Goal: Task Accomplishment & Management: Manage account settings

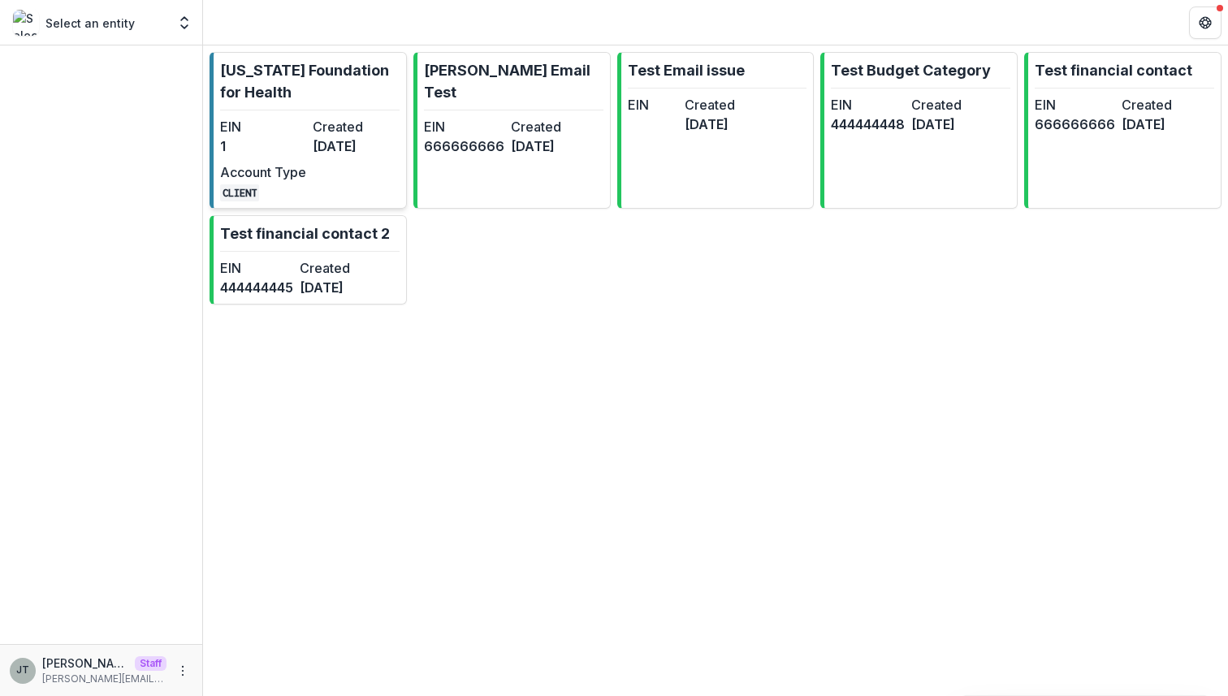
click at [336, 127] on dt "Created" at bounding box center [356, 126] width 86 height 19
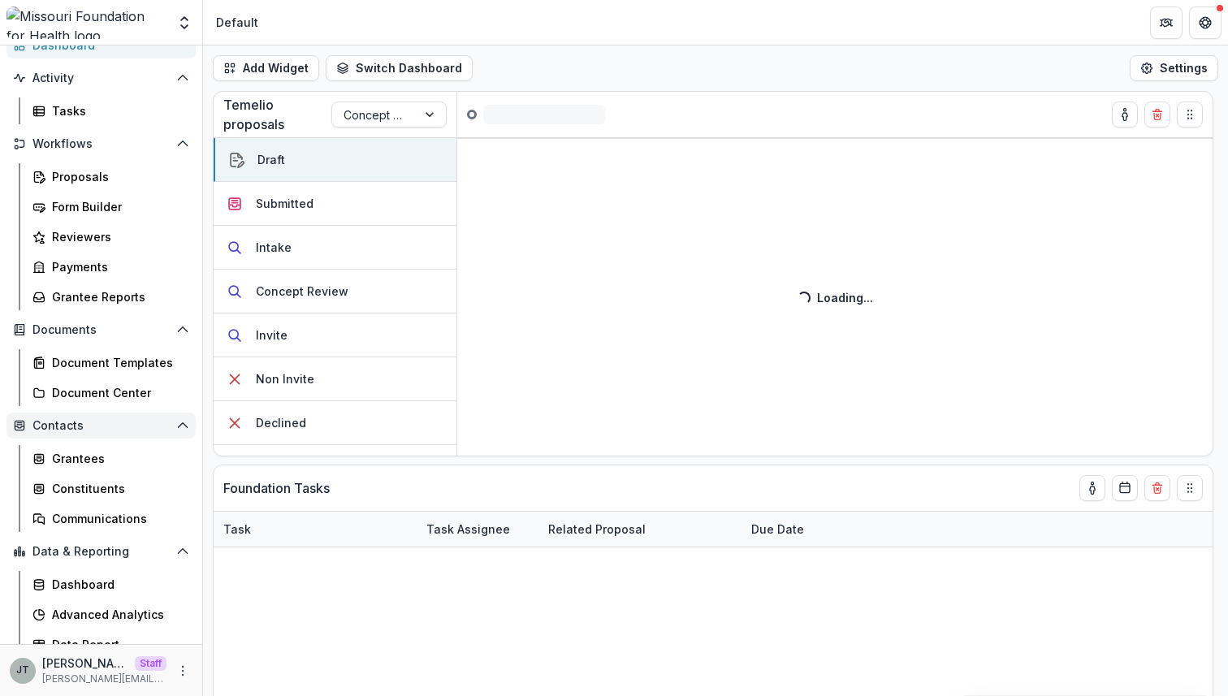
scroll to position [119, 0]
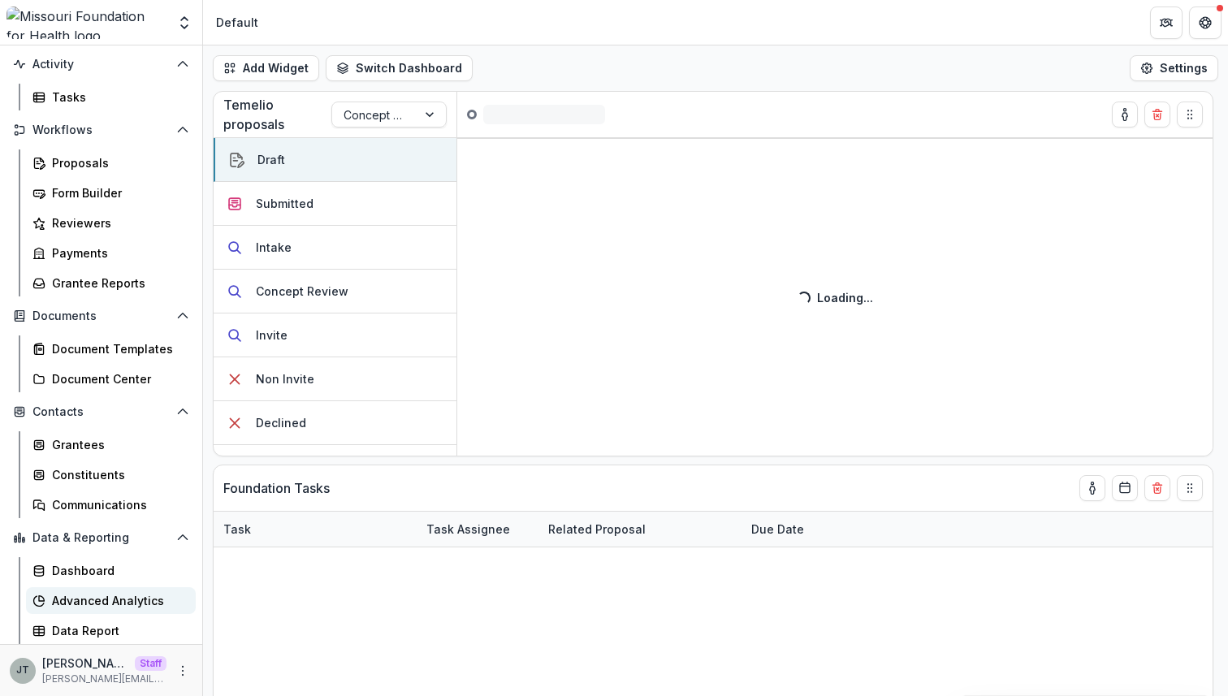
click at [106, 599] on div "Advanced Analytics" at bounding box center [117, 600] width 131 height 17
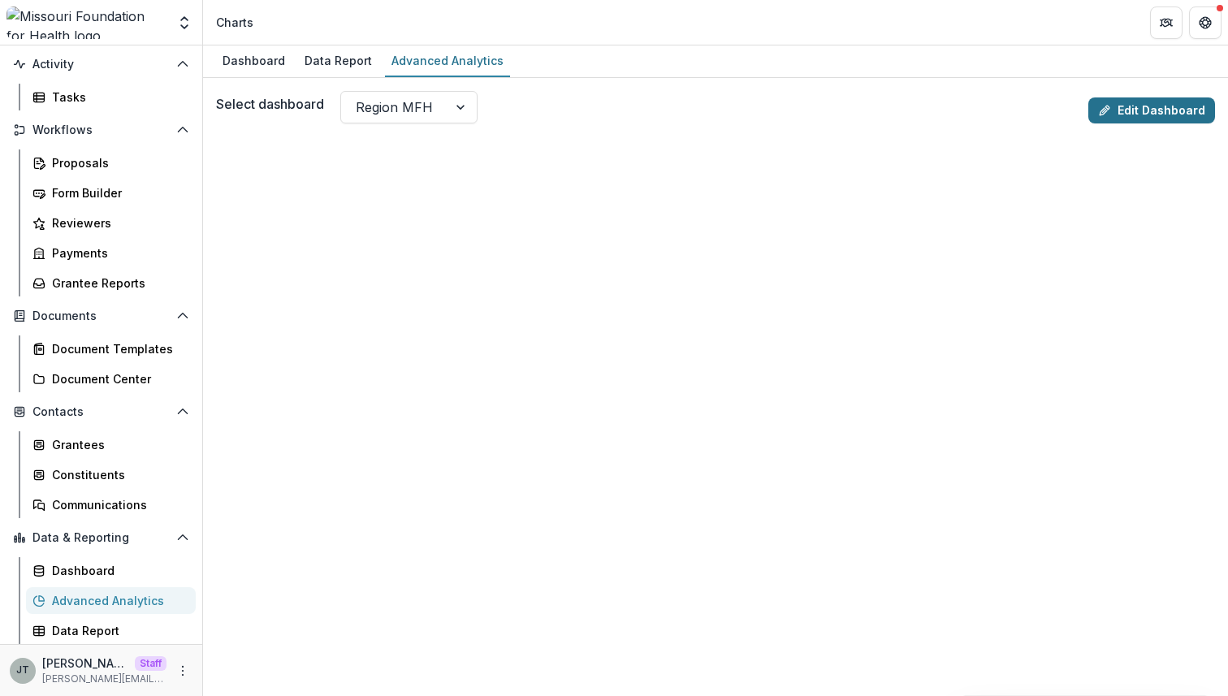
click at [1132, 112] on link "Edit Dashboard" at bounding box center [1152, 110] width 127 height 26
click at [1127, 113] on link "Edit Dashboard" at bounding box center [1152, 110] width 127 height 26
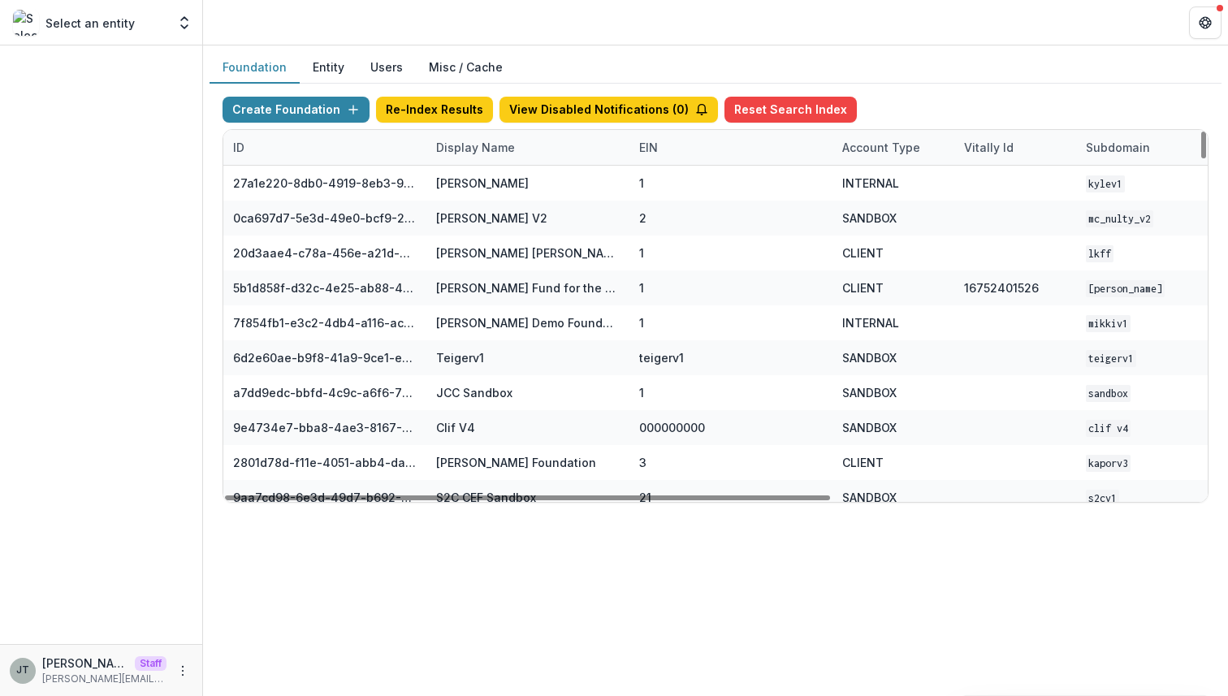
click at [463, 152] on div "Display Name" at bounding box center [475, 147] width 98 height 17
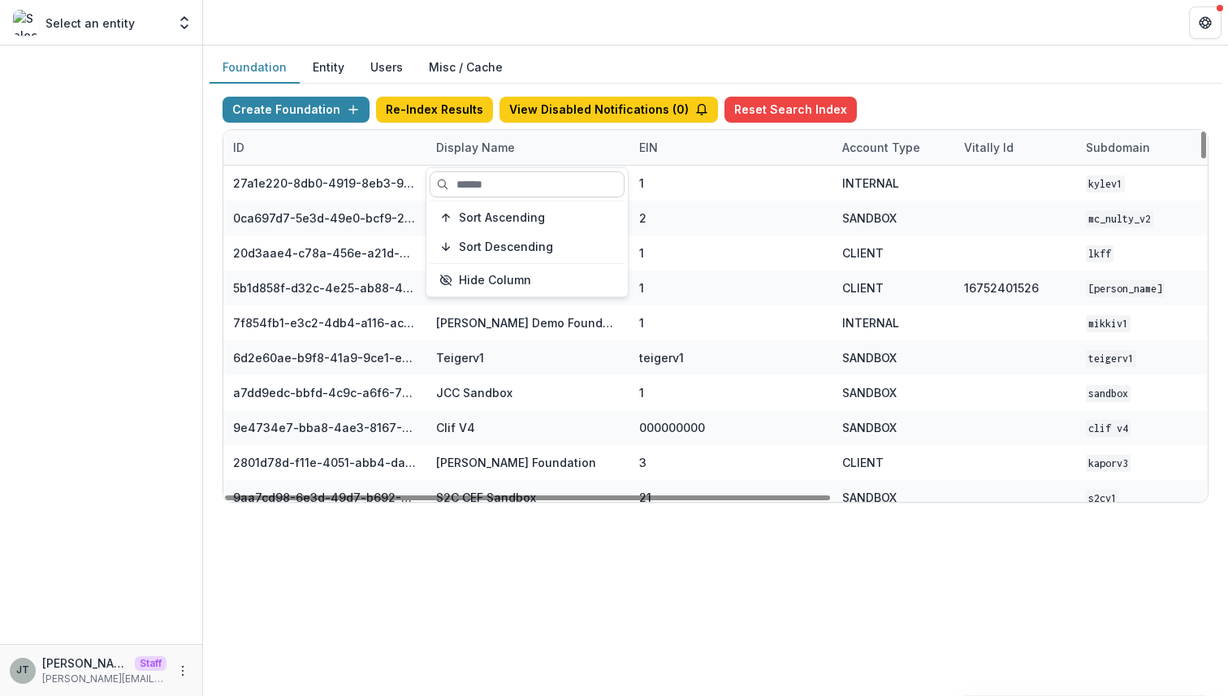
click at [474, 197] on input at bounding box center [527, 184] width 195 height 26
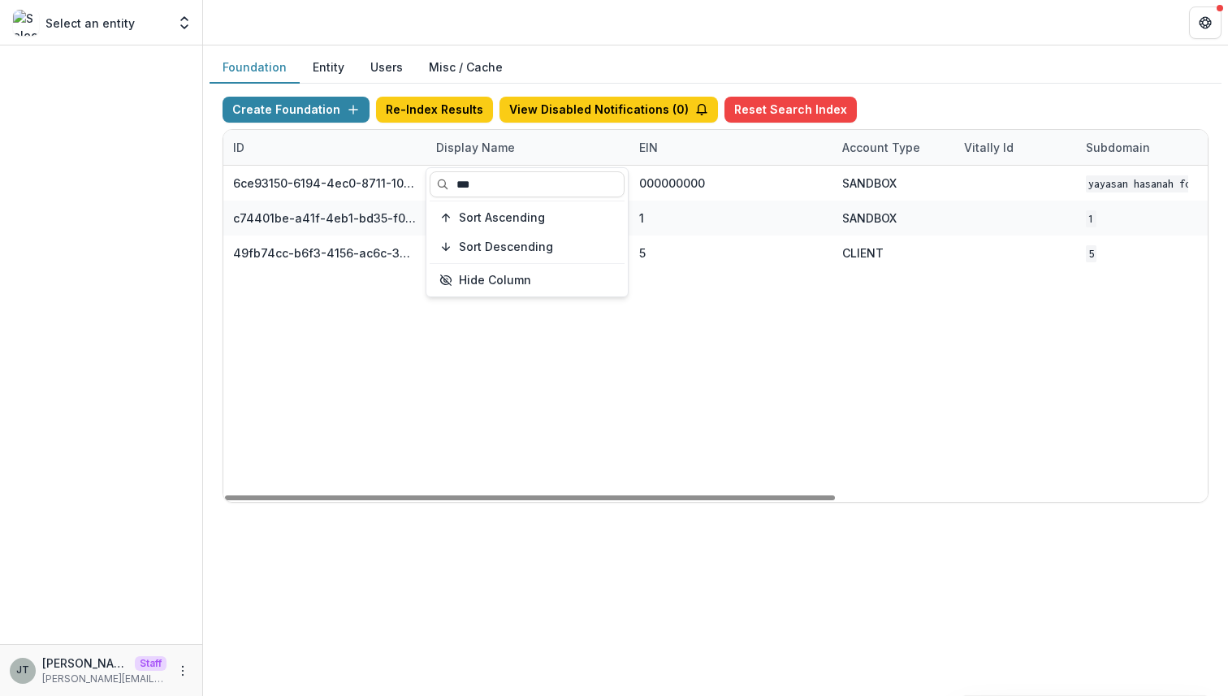
type input "***"
click at [605, 383] on div "6ce93150-6194-4ec0-8711-10eea11397ba Yayasan Hasanah Foundation v1 000000000 SA…" at bounding box center [1015, 334] width 1584 height 336
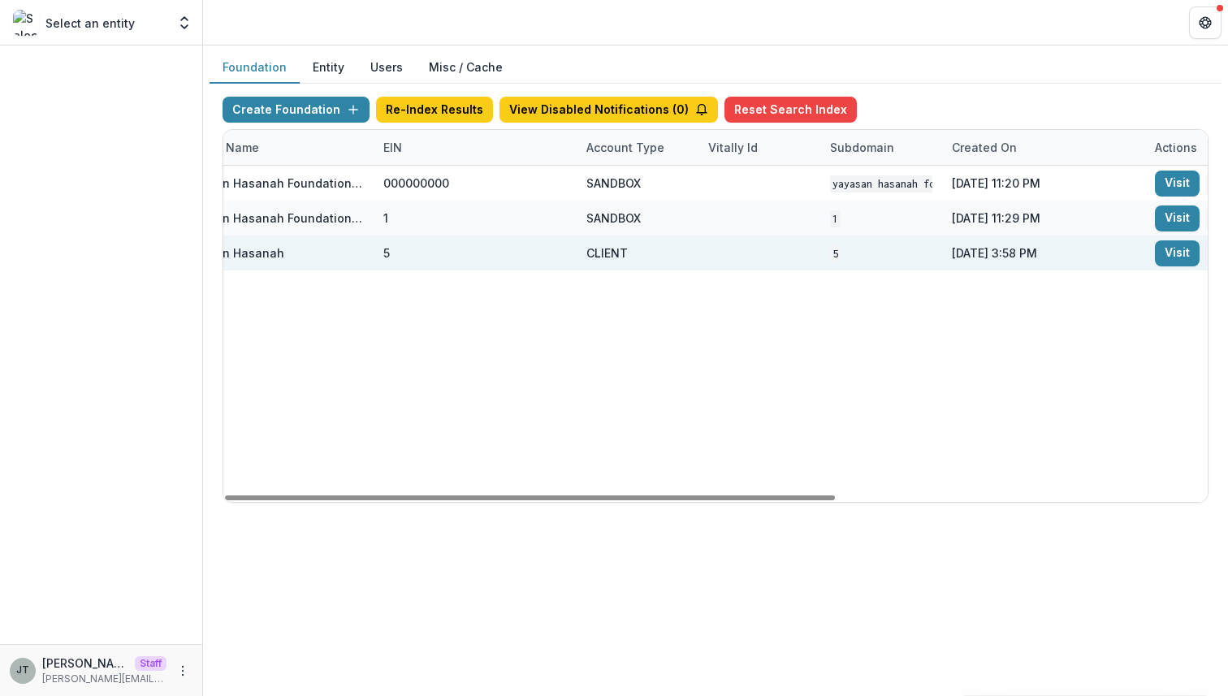
scroll to position [0, 599]
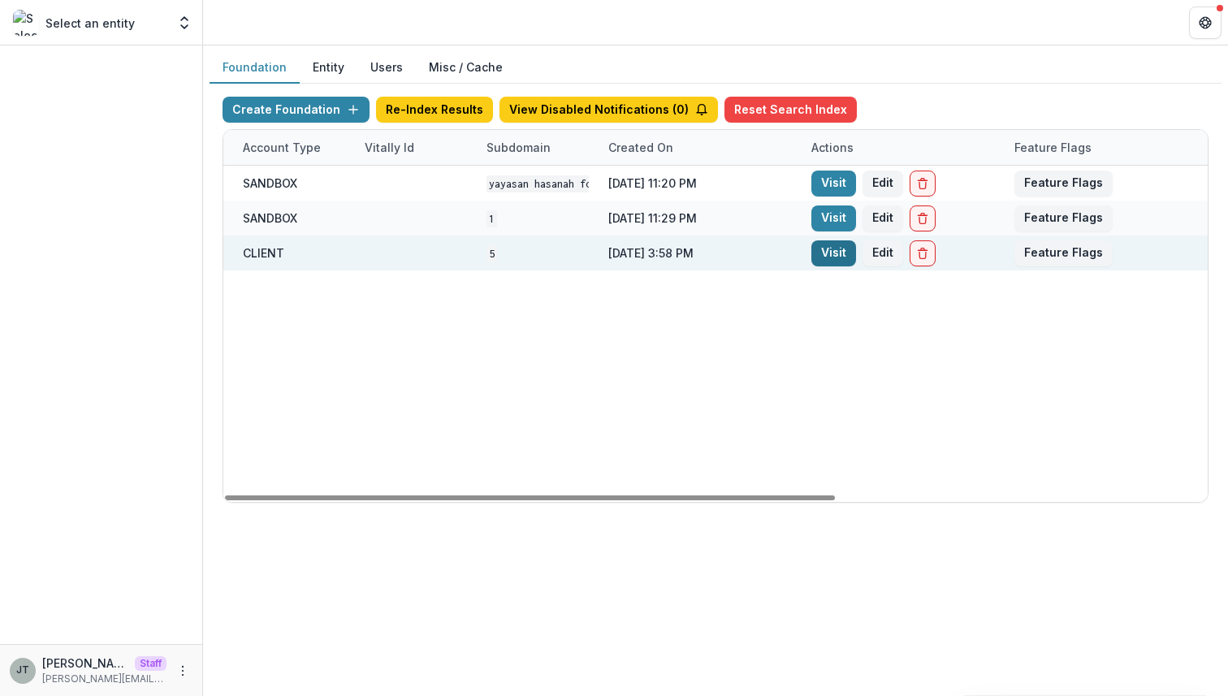
click at [826, 252] on link "Visit" at bounding box center [834, 253] width 45 height 26
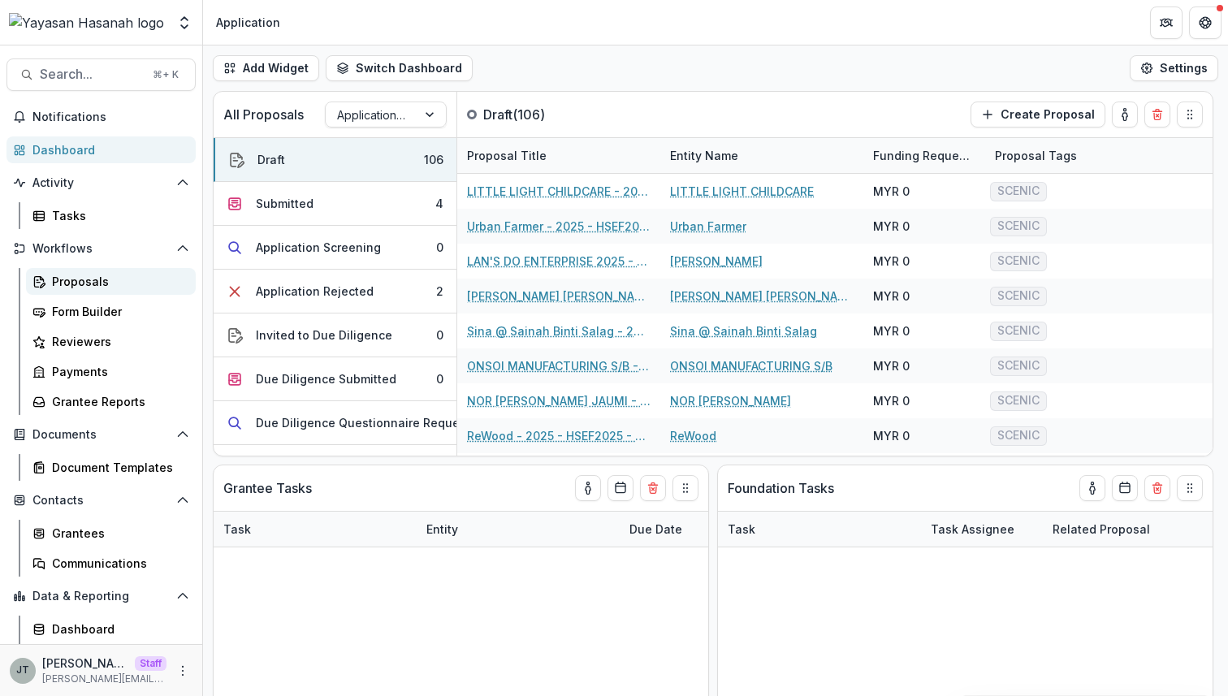
click at [73, 284] on div "Proposals" at bounding box center [117, 281] width 131 height 17
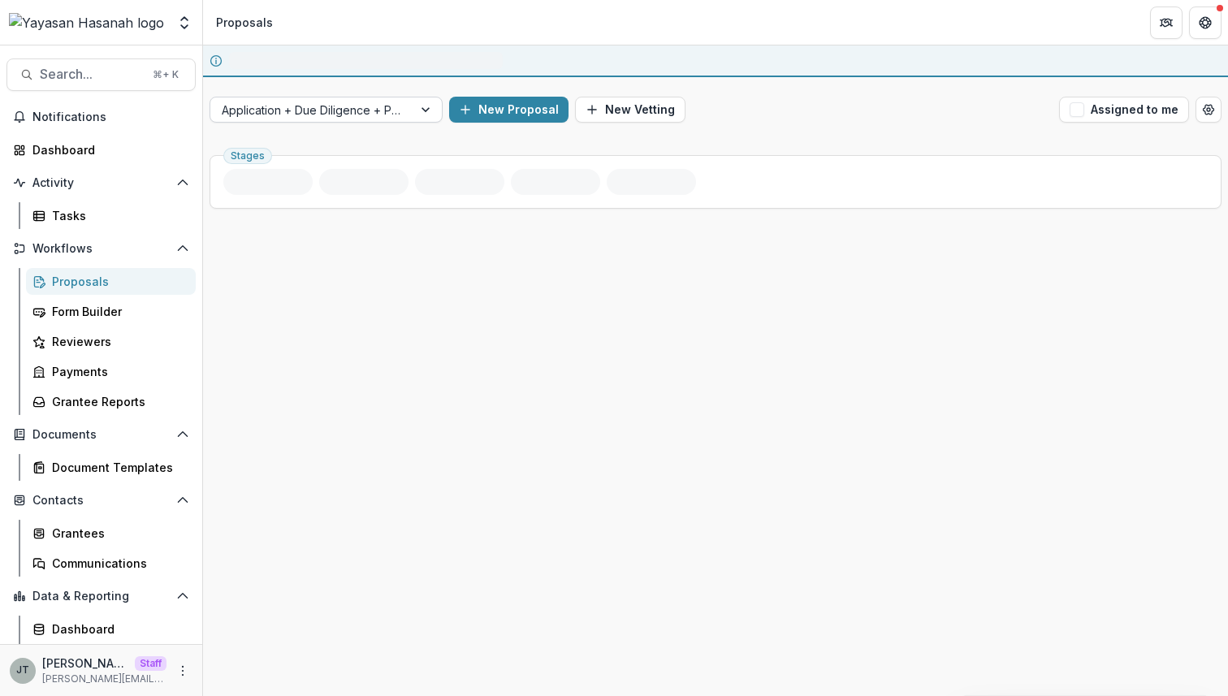
click at [377, 115] on div at bounding box center [312, 110] width 180 height 20
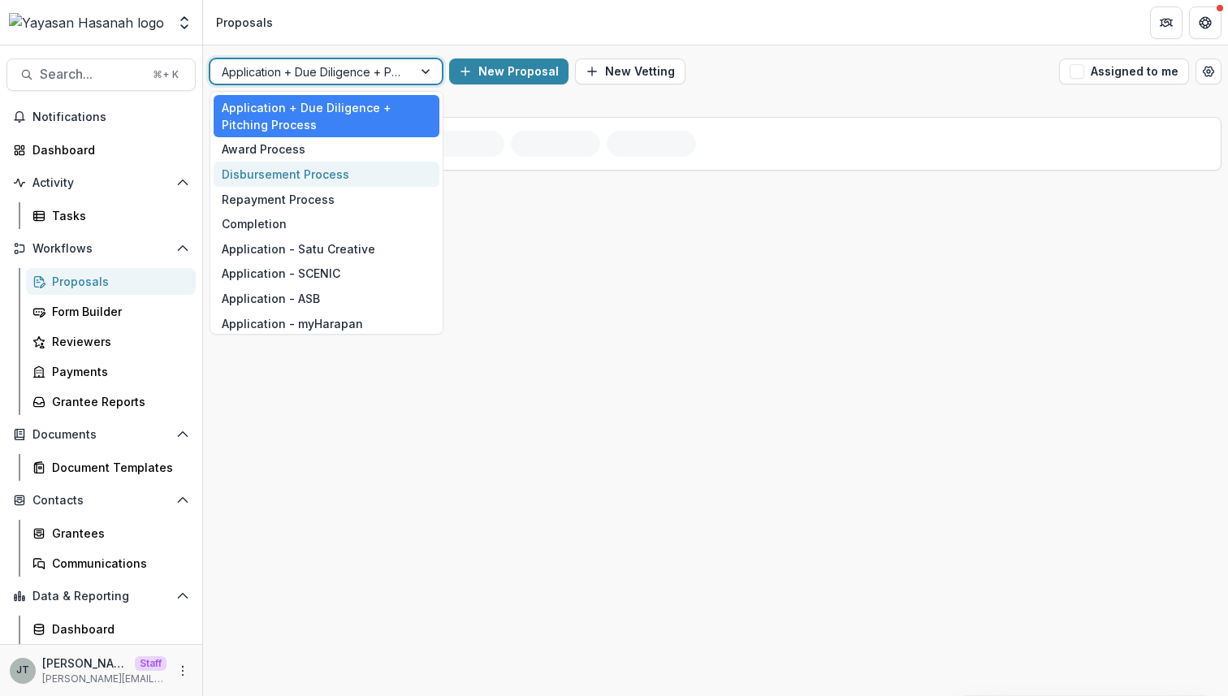
click at [334, 168] on div "Disbursement Process" at bounding box center [327, 174] width 226 height 25
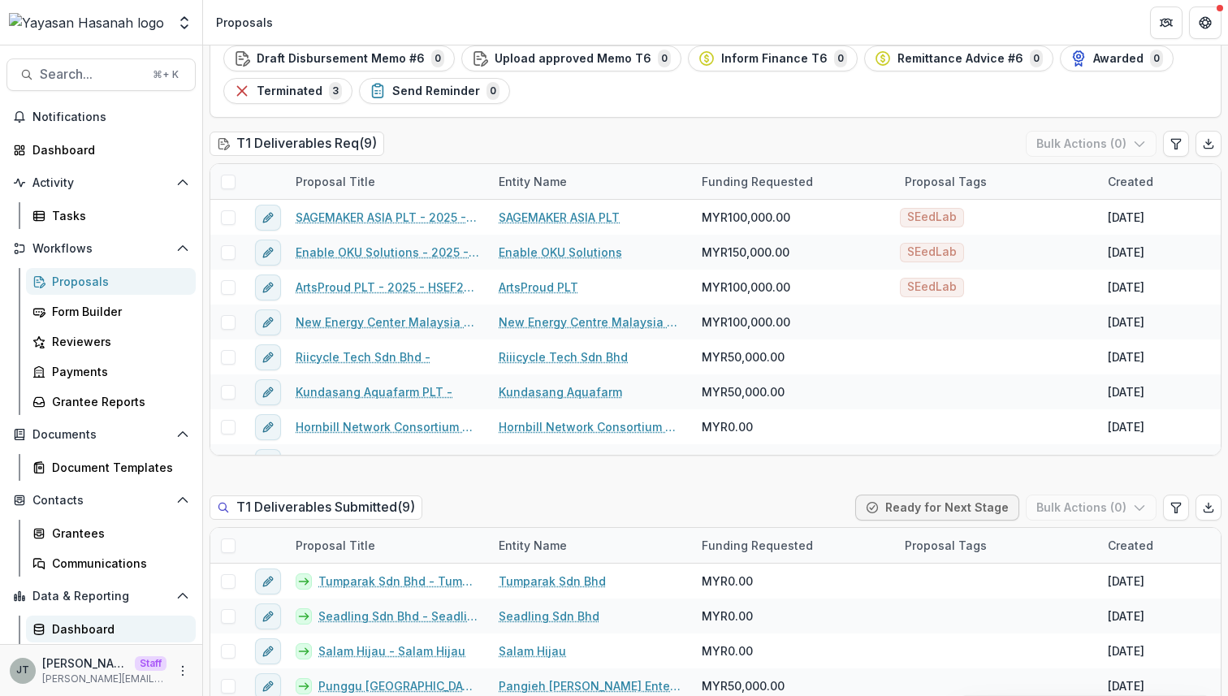
scroll to position [58, 0]
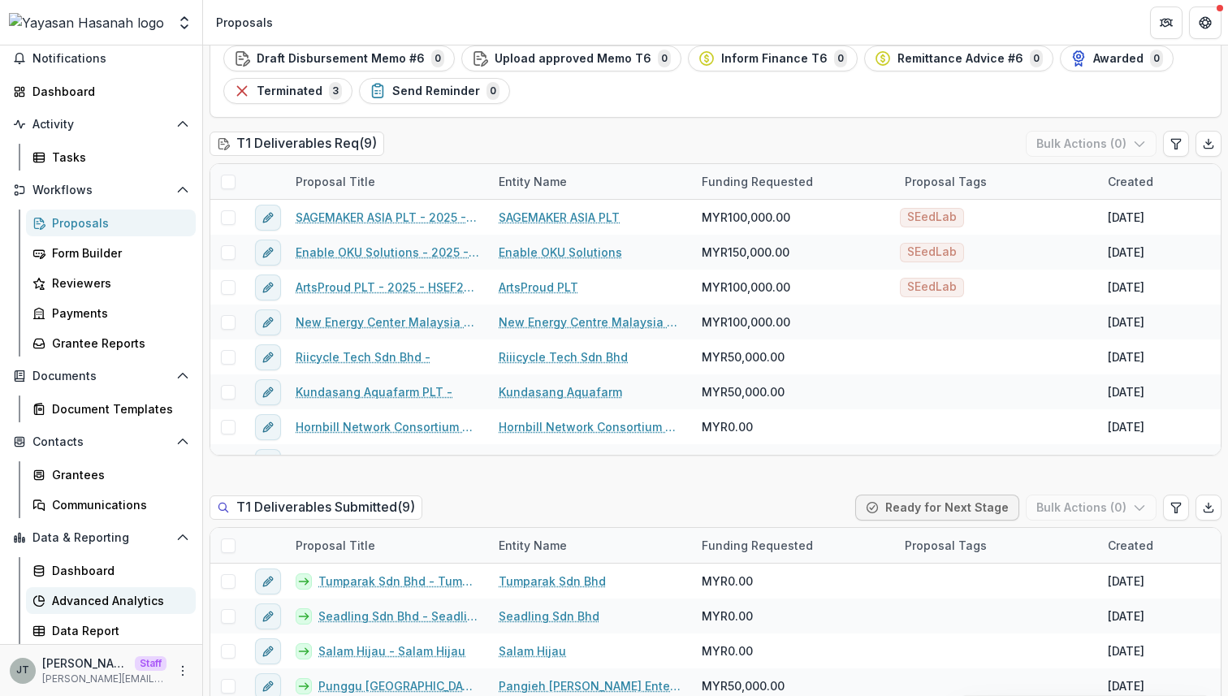
click at [100, 601] on div "Advanced Analytics" at bounding box center [117, 600] width 131 height 17
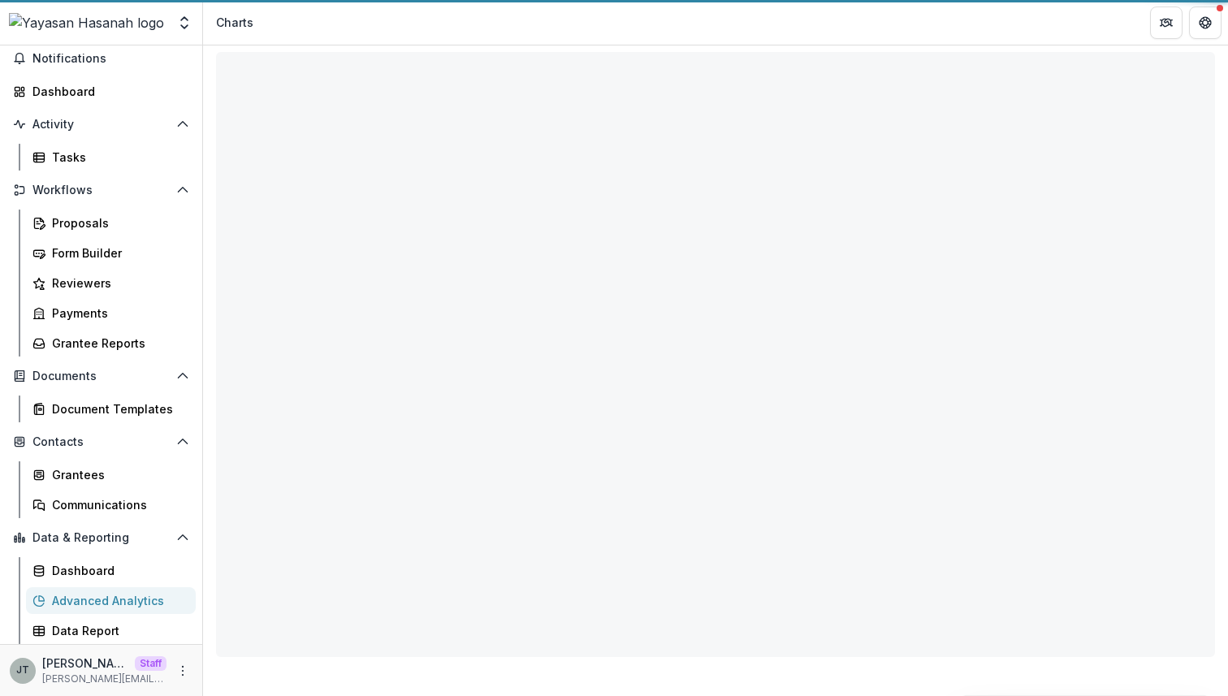
scroll to position [39, 0]
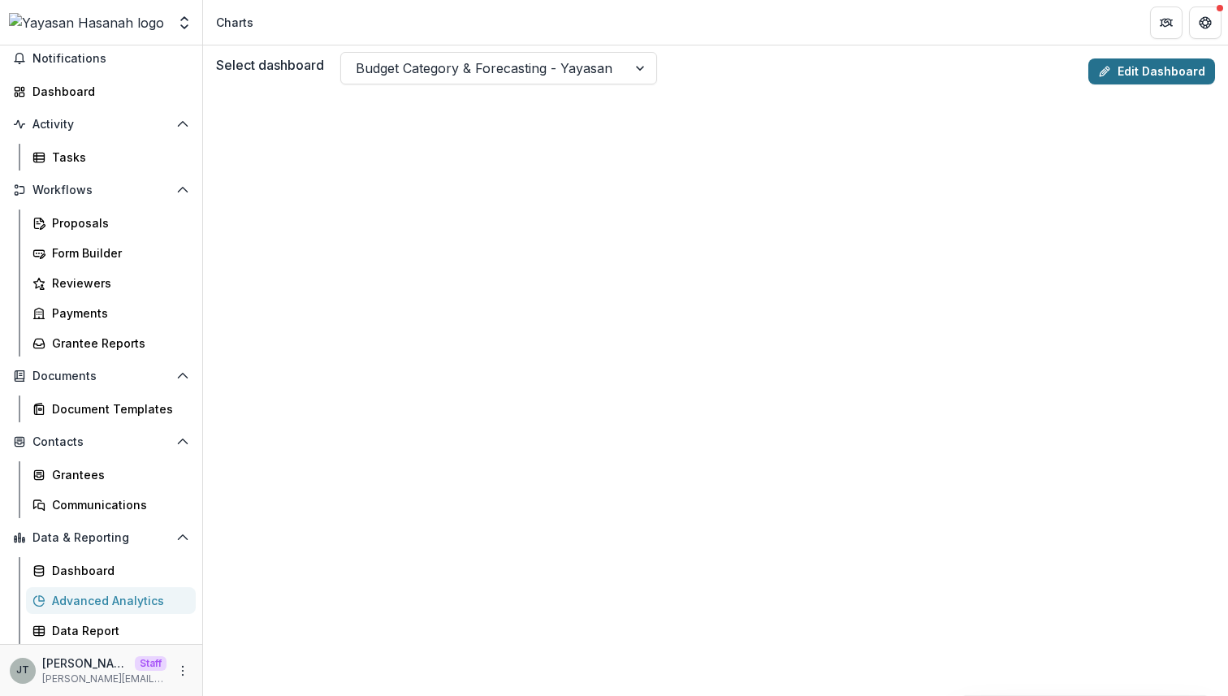
click at [1140, 71] on link "Edit Dashboard" at bounding box center [1152, 71] width 127 height 26
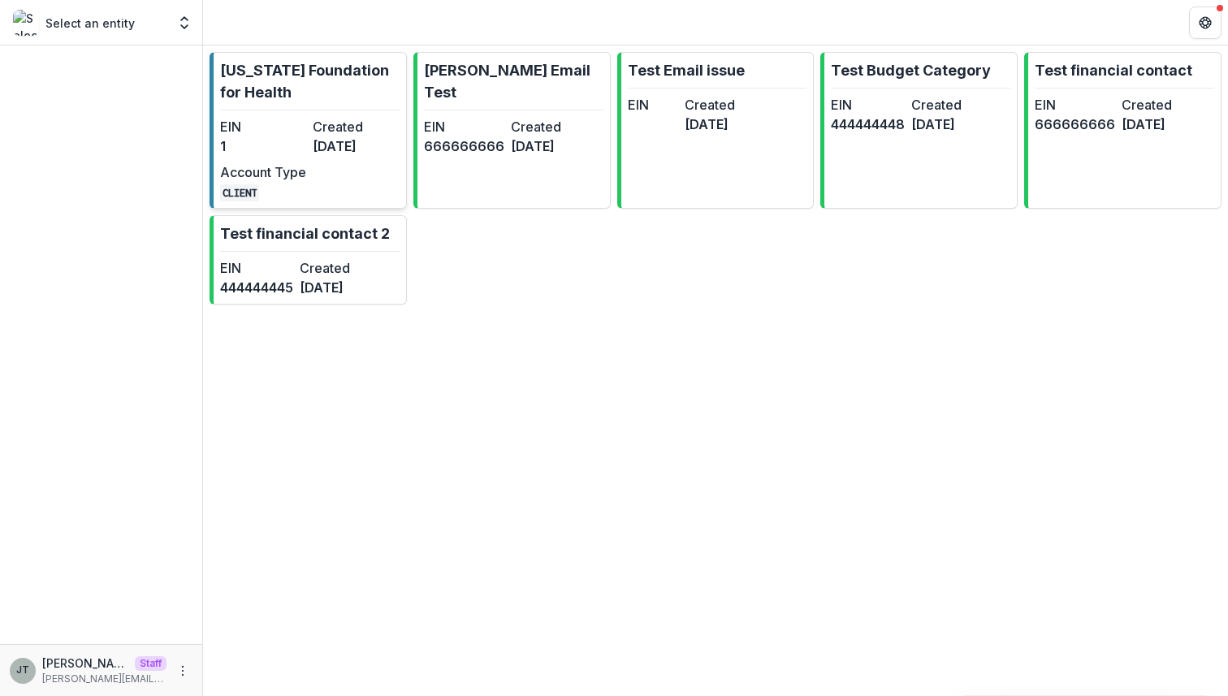
click at [340, 144] on dd "[DATE]" at bounding box center [356, 145] width 86 height 19
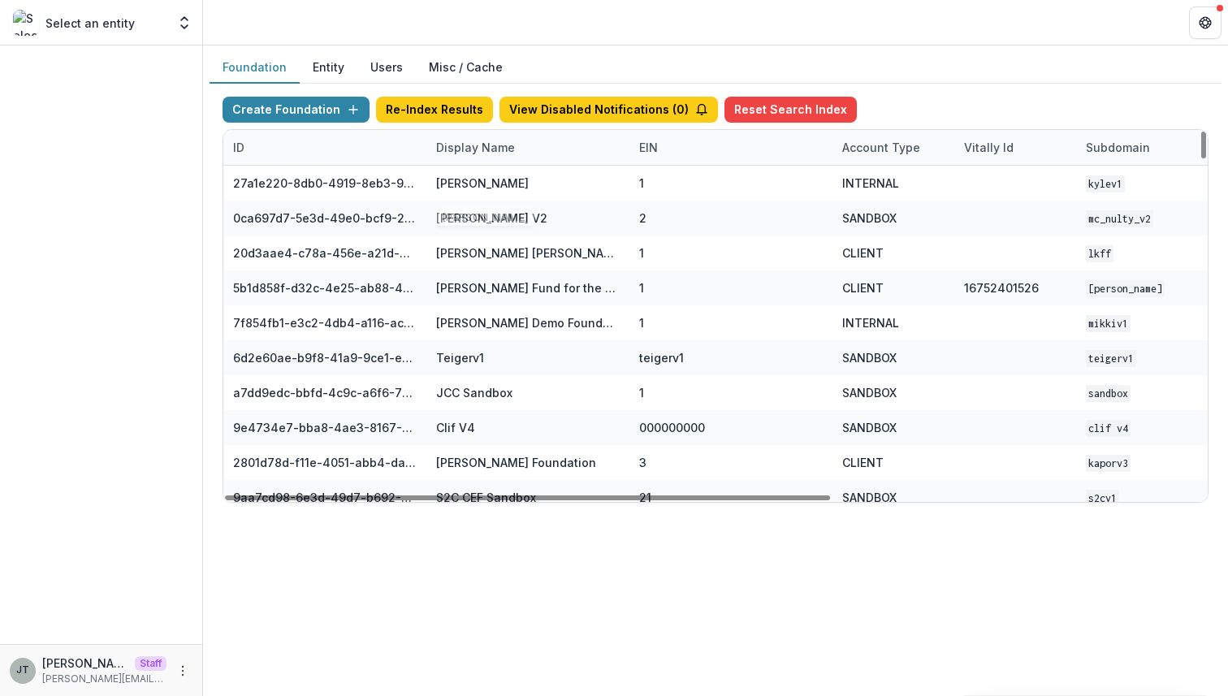
click at [488, 146] on div "Display Name" at bounding box center [475, 147] width 98 height 17
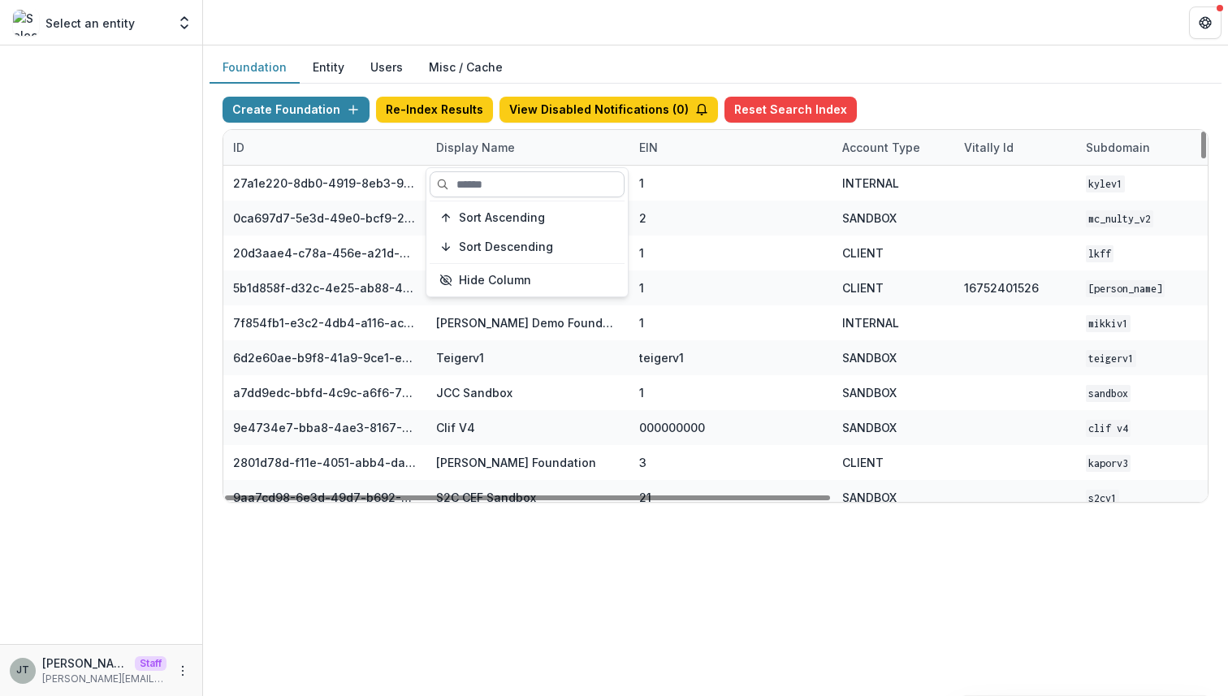
click at [488, 178] on input at bounding box center [527, 184] width 195 height 26
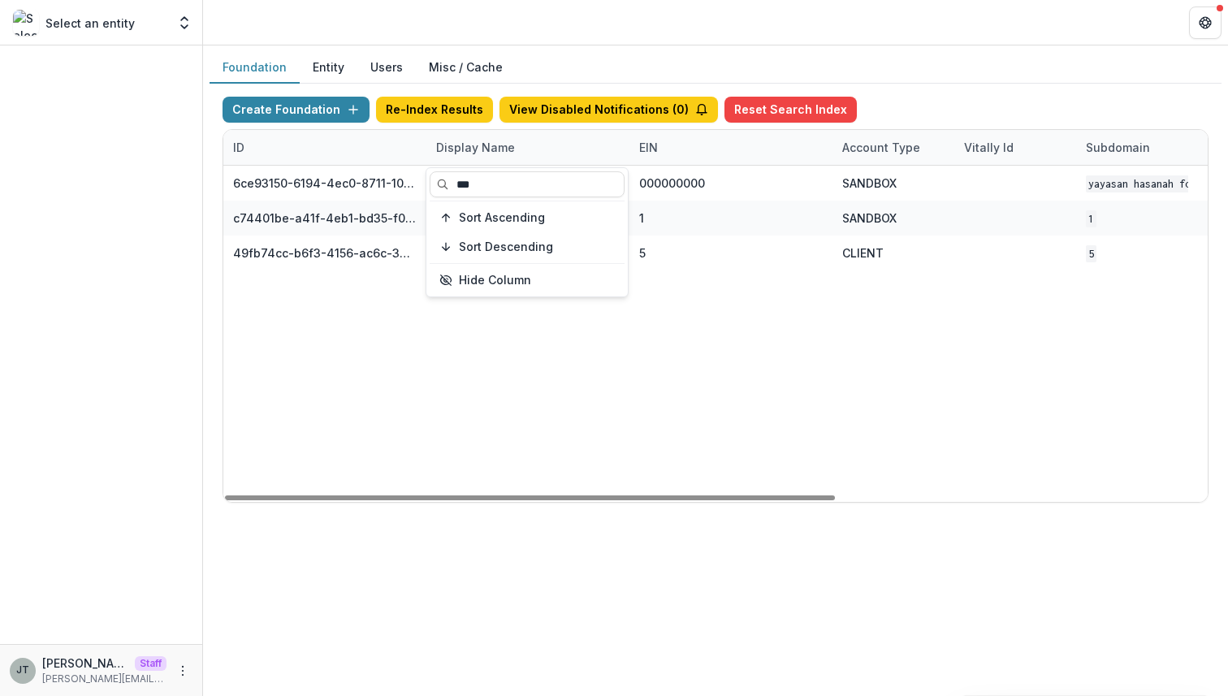
type input "***"
click at [612, 387] on div "6ce93150-6194-4ec0-8711-10eea11397ba Yayasan Hasanah Foundation v1 000000000 SA…" at bounding box center [1015, 334] width 1584 height 336
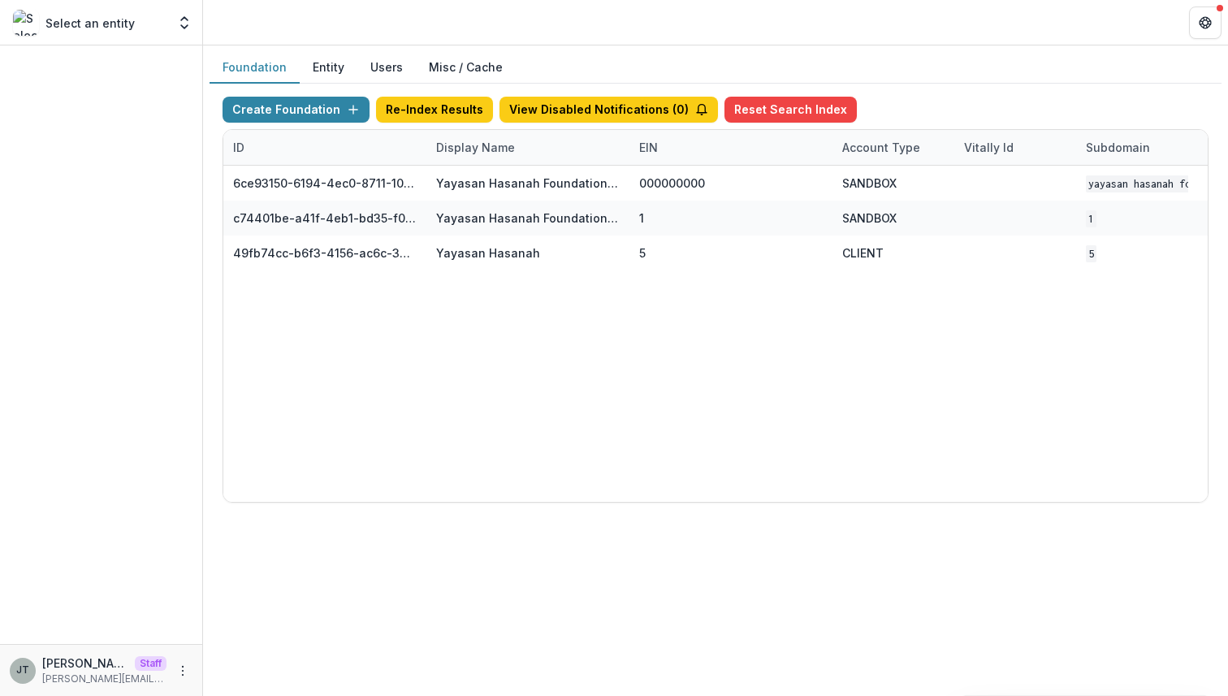
click at [379, 66] on button "Users" at bounding box center [386, 68] width 58 height 32
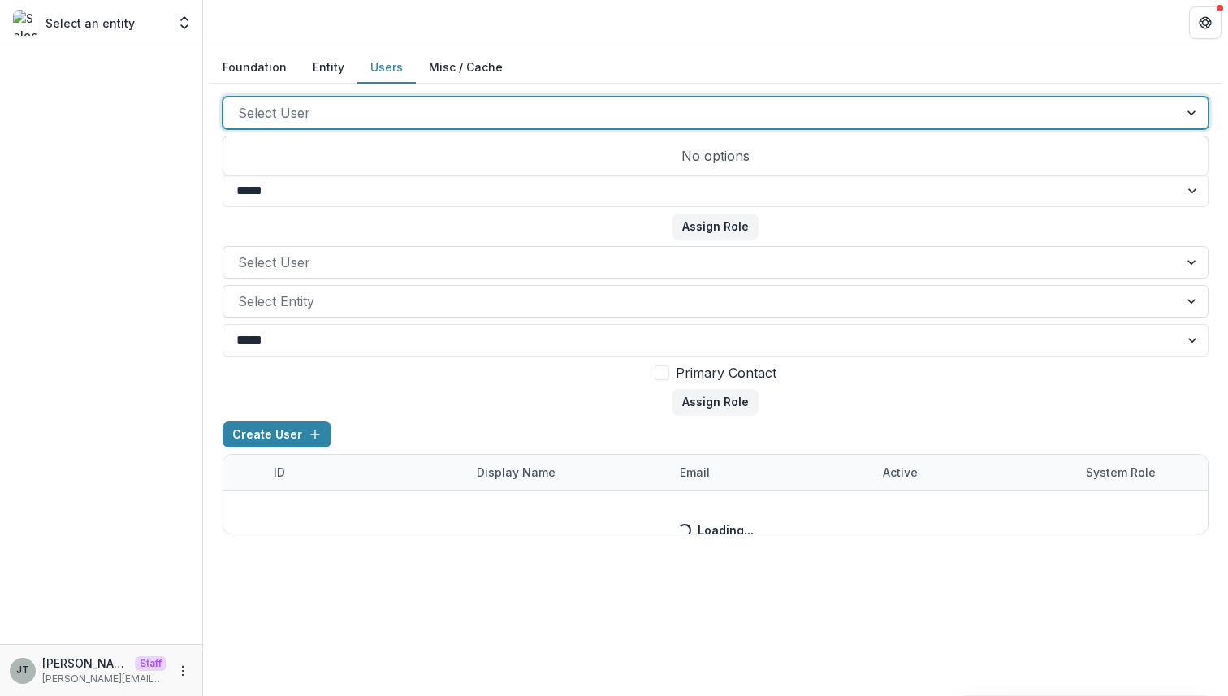
click at [395, 117] on div at bounding box center [701, 113] width 926 height 23
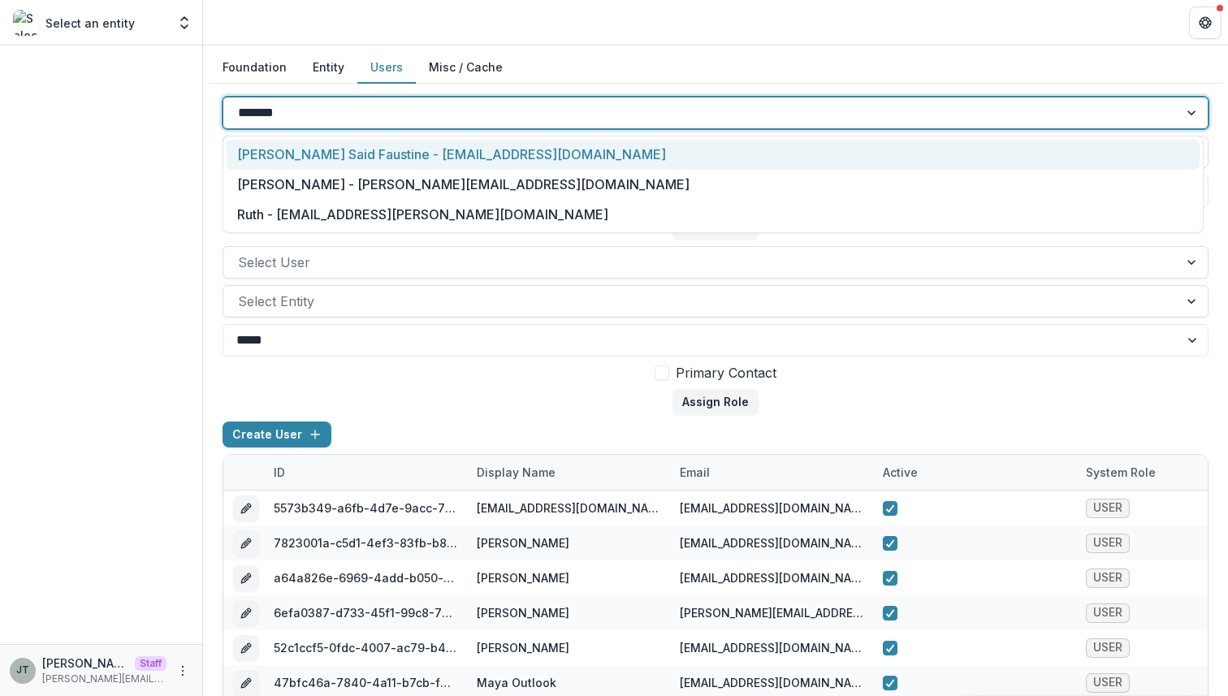
type input "********"
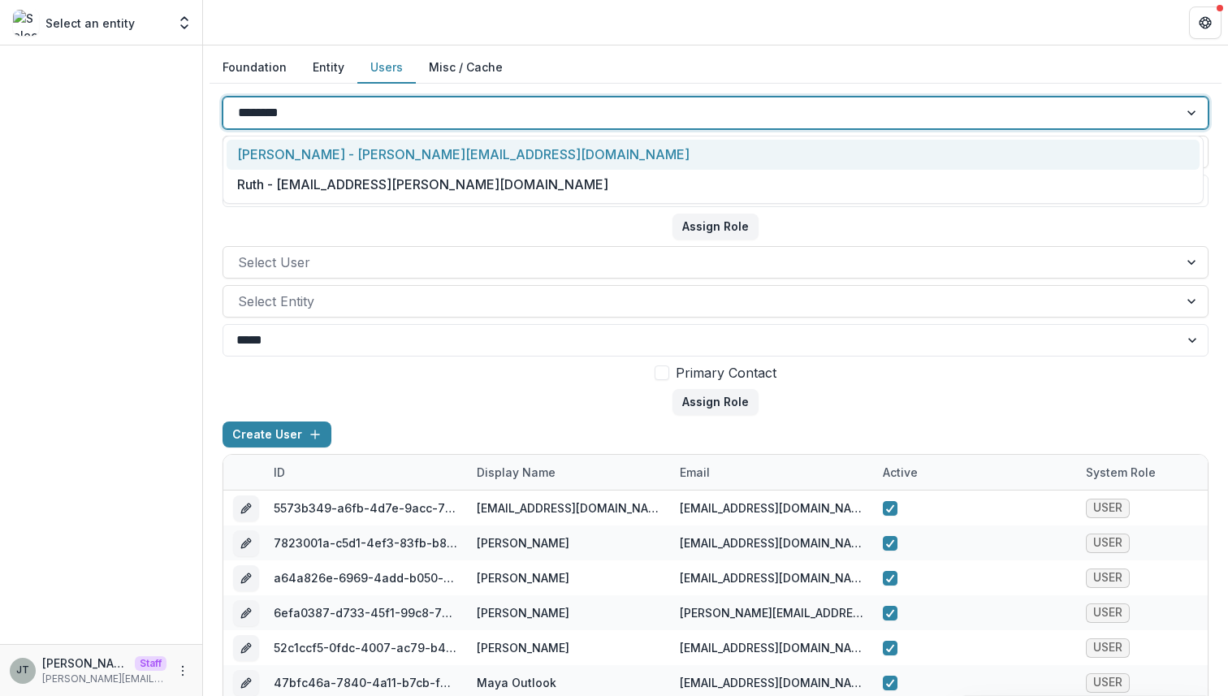
click at [291, 151] on div "Joyce N Temelio - joyce@trytemelio.com" at bounding box center [713, 155] width 973 height 30
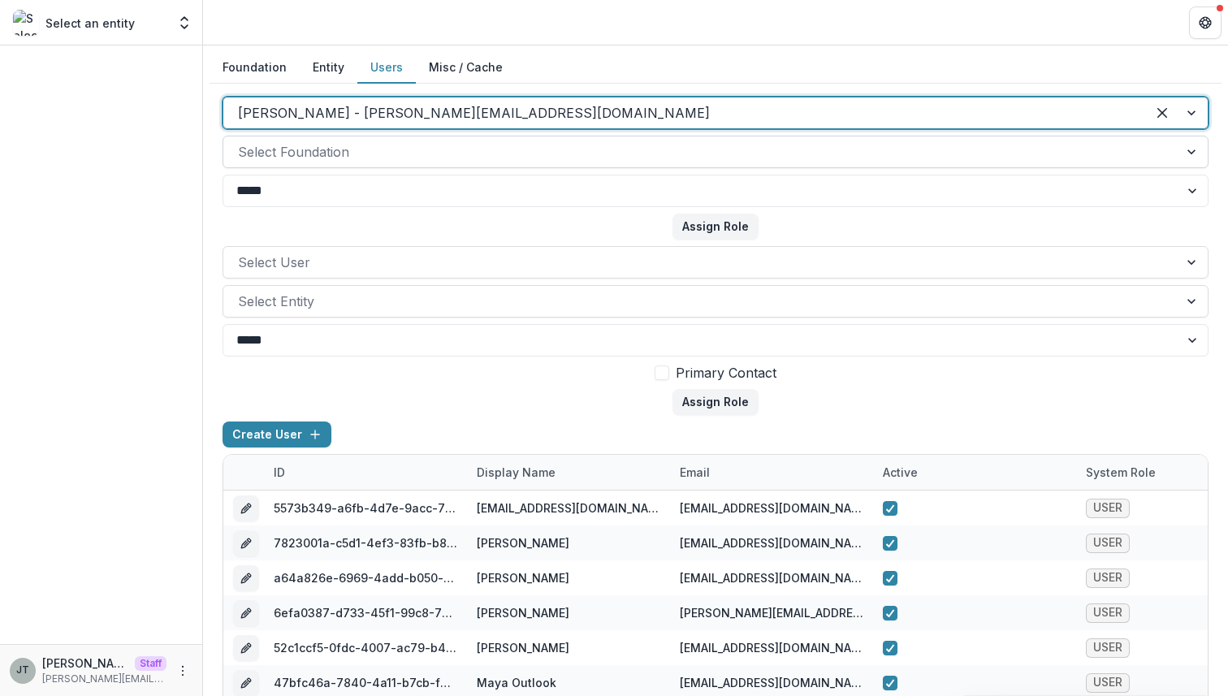
click at [295, 151] on div at bounding box center [701, 152] width 926 height 23
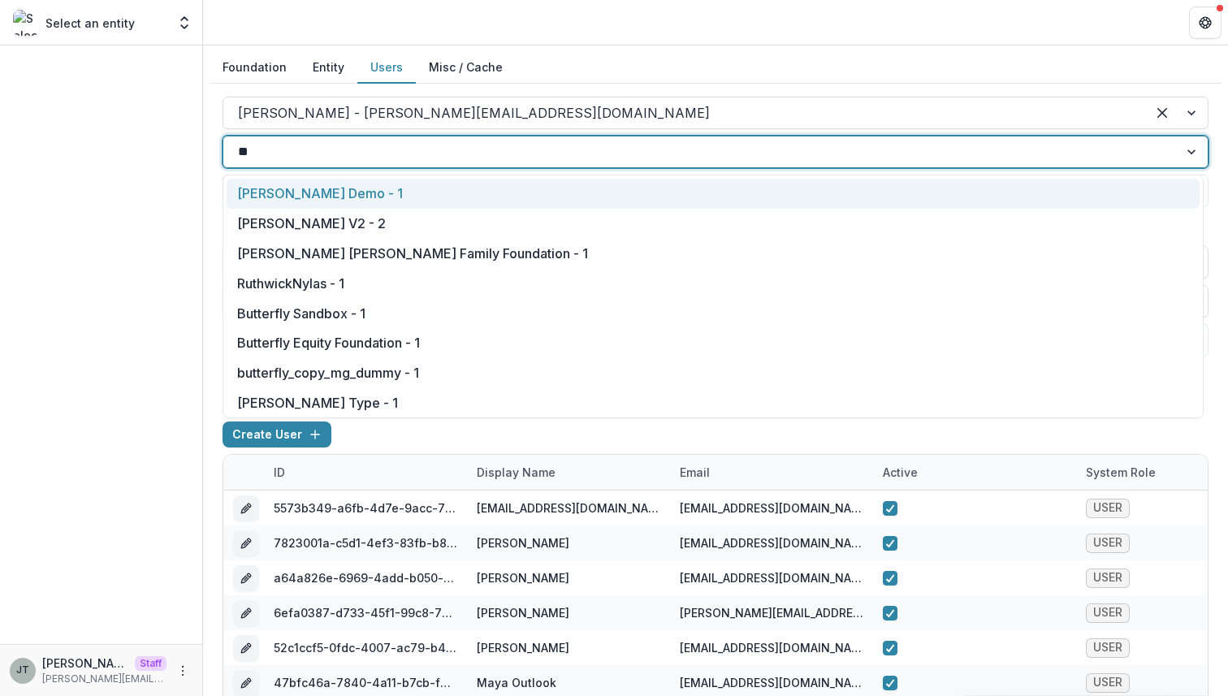
type input "***"
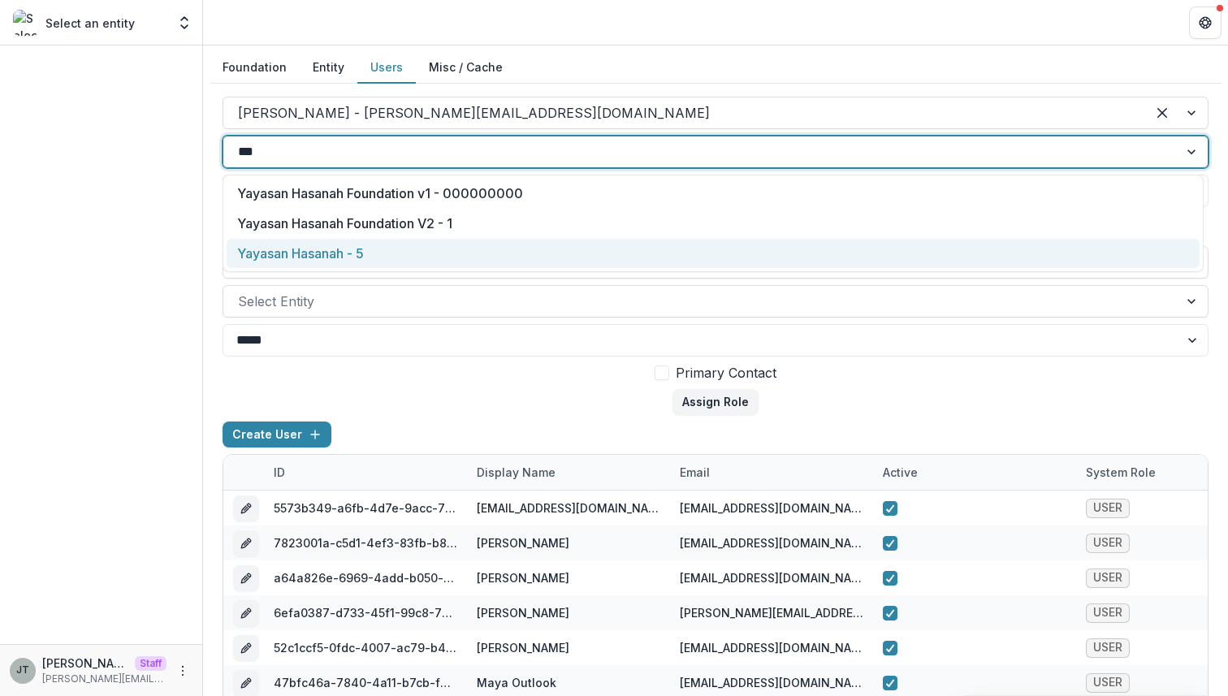
click at [341, 241] on div "Yayasan Hasanah - 5" at bounding box center [713, 254] width 973 height 30
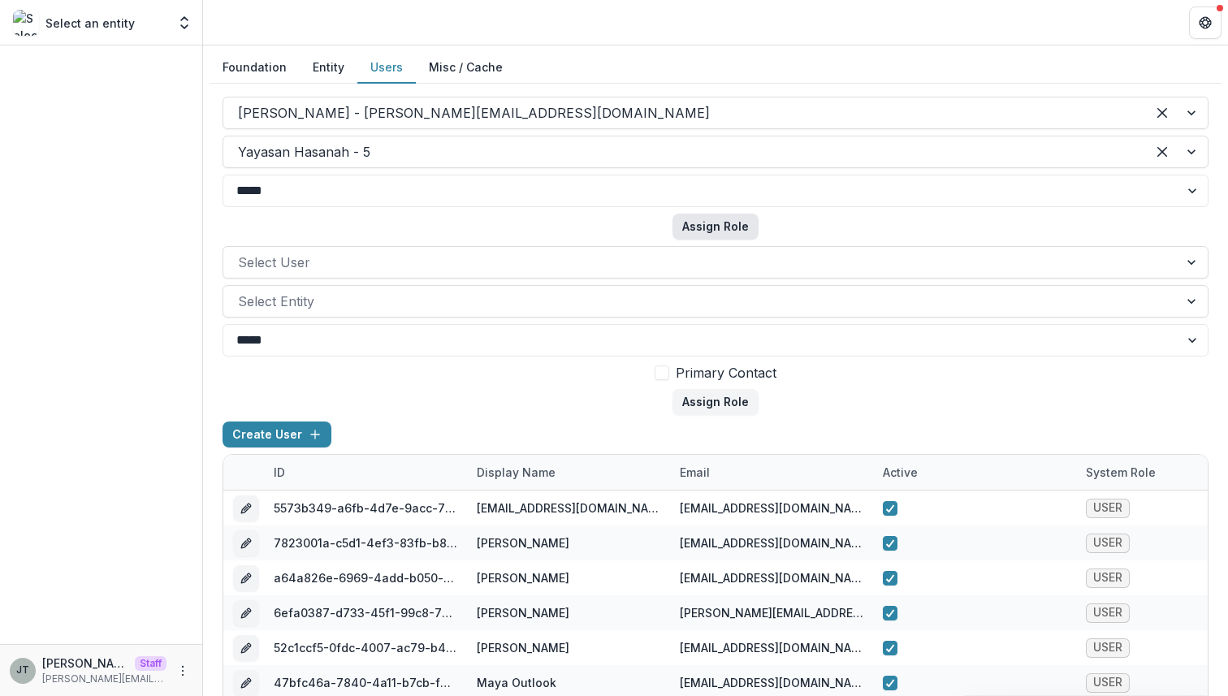
click at [709, 225] on button "Assign Role" at bounding box center [716, 227] width 86 height 26
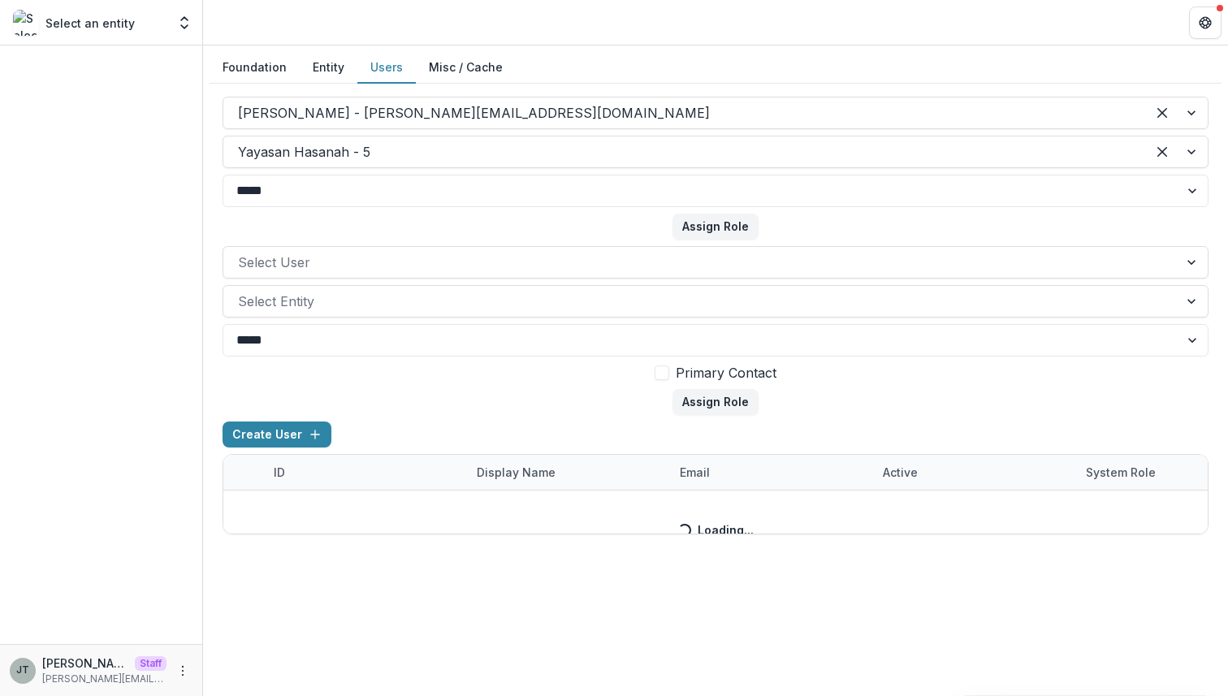
click at [262, 73] on button "Foundation" at bounding box center [255, 68] width 90 height 32
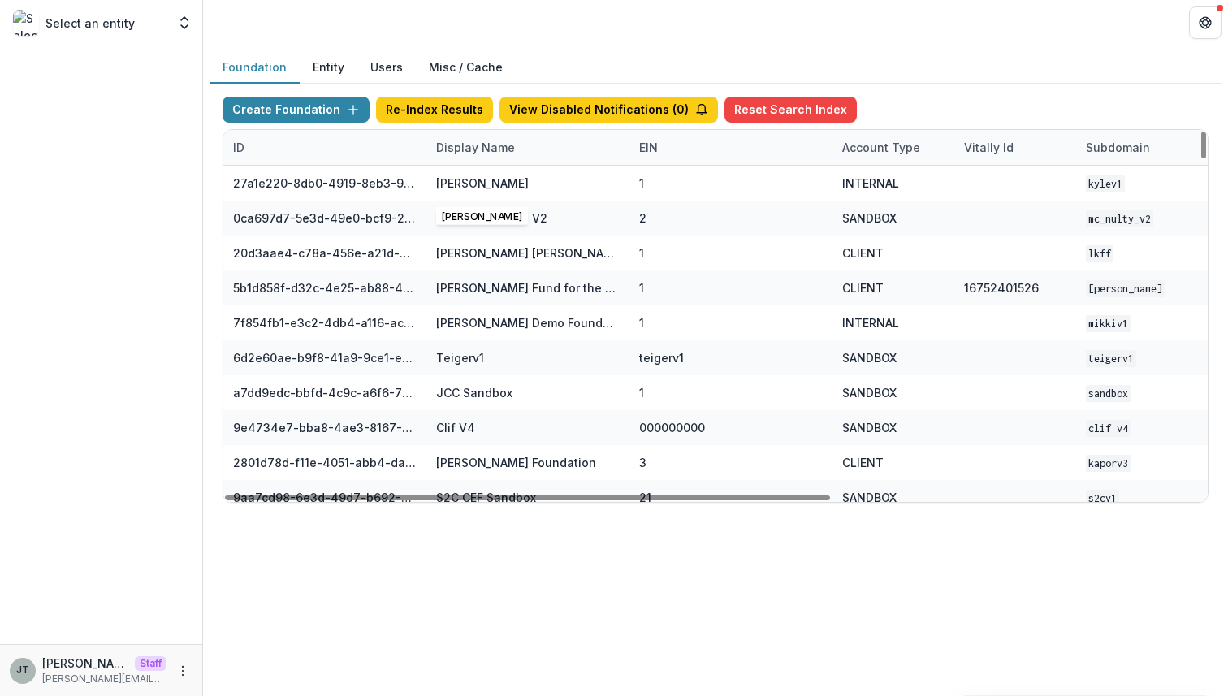
click at [484, 154] on div "Display Name" at bounding box center [475, 147] width 98 height 17
click at [484, 174] on input at bounding box center [527, 184] width 195 height 26
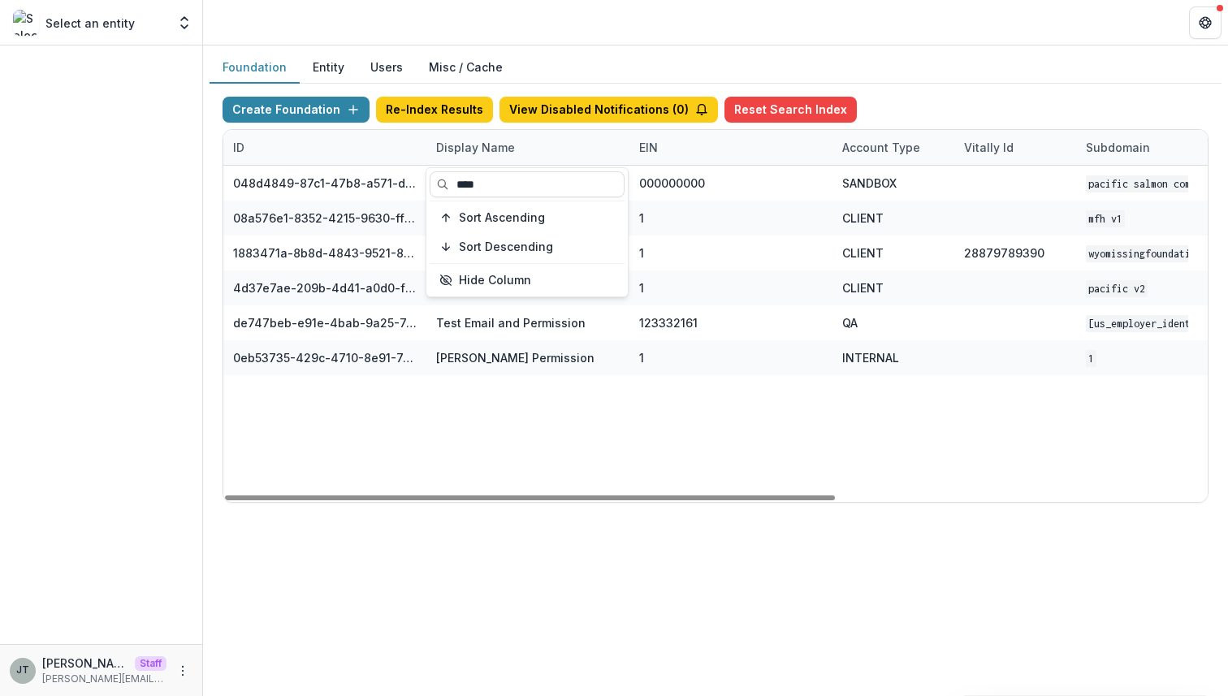
type input "****"
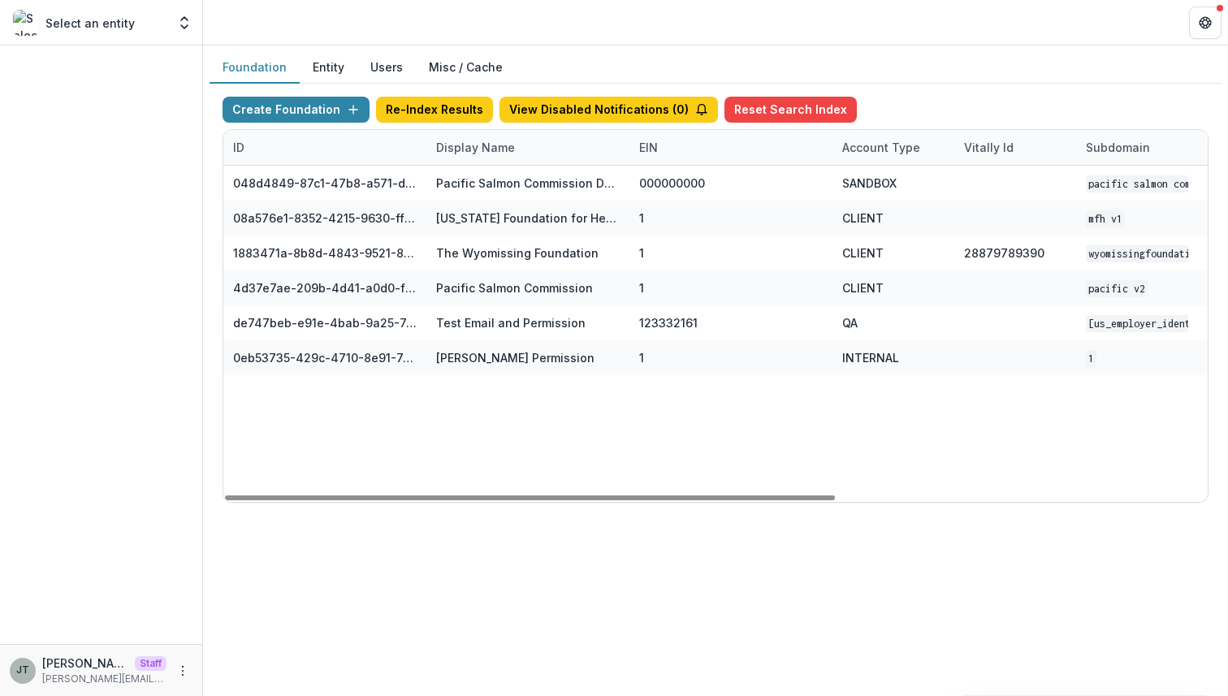
click at [587, 447] on div "048d4849-87c1-47b8-a571-d36adc5d9bb4 Pacific Salmon Commission DEMO 000000000 S…" at bounding box center [1015, 334] width 1584 height 336
click at [469, 153] on div "Display Name" at bounding box center [475, 147] width 98 height 17
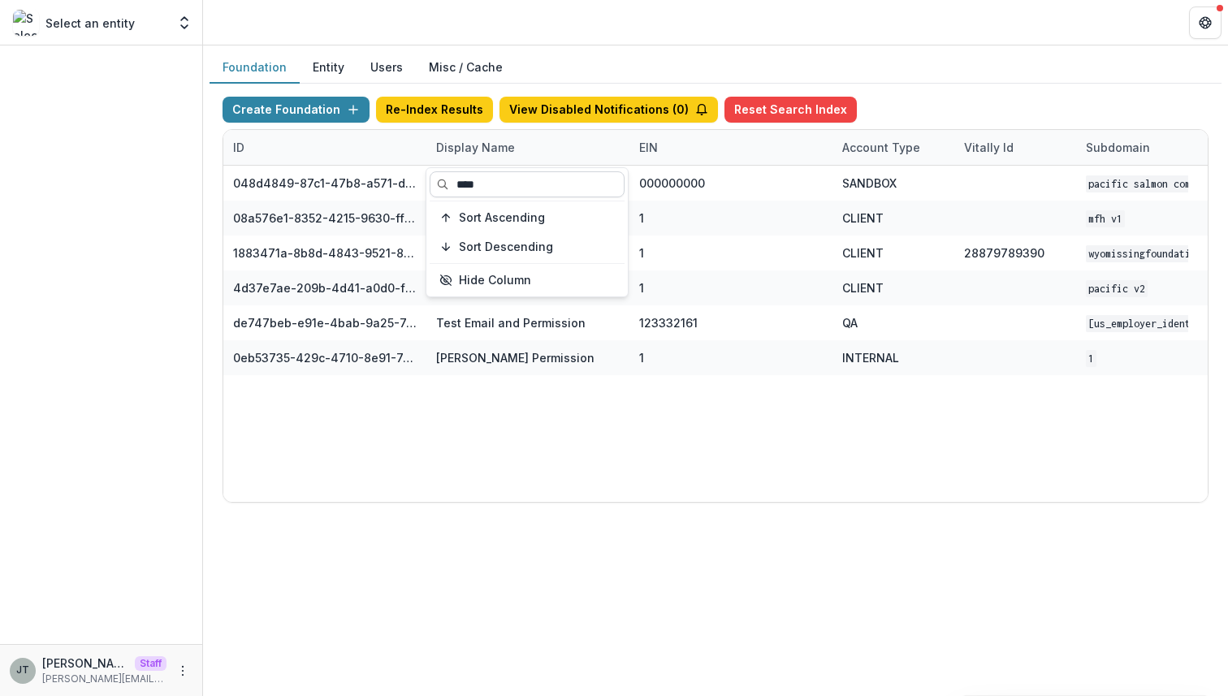
click at [488, 184] on input "****" at bounding box center [527, 184] width 195 height 26
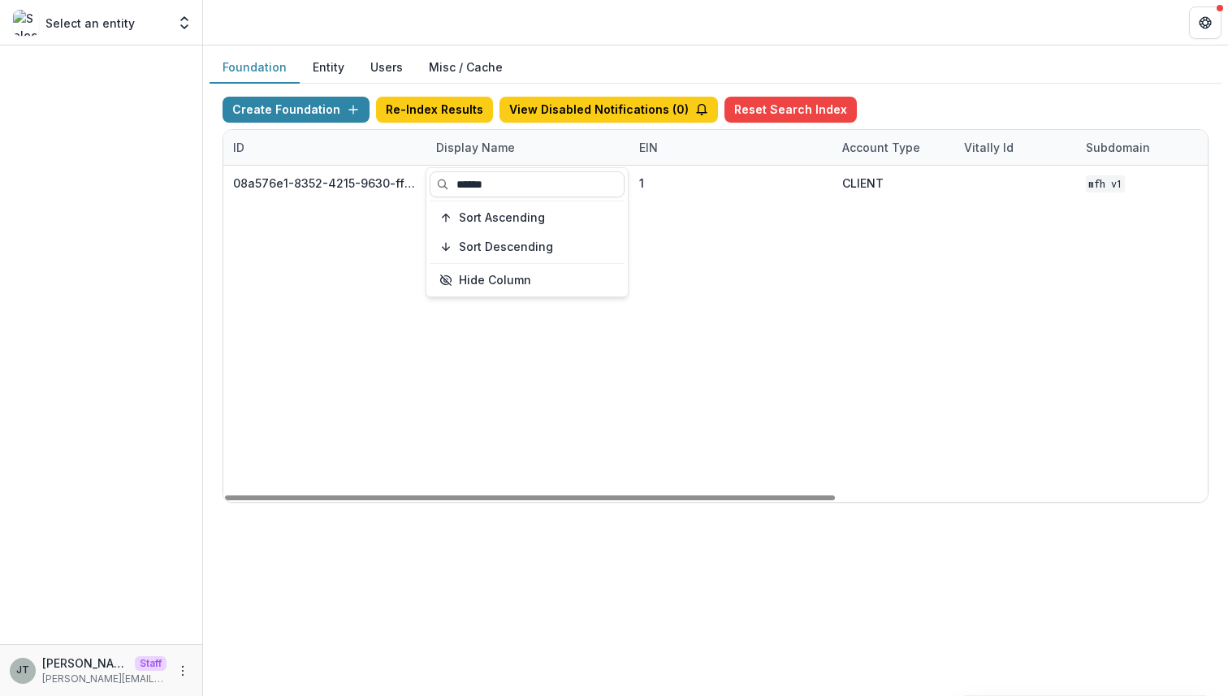
type input "******"
click at [615, 418] on div "08a576e1-8352-4215-9630-ff0d35d85970 Missouri Foundation for Health 1 CLIENT MF…" at bounding box center [1015, 334] width 1584 height 336
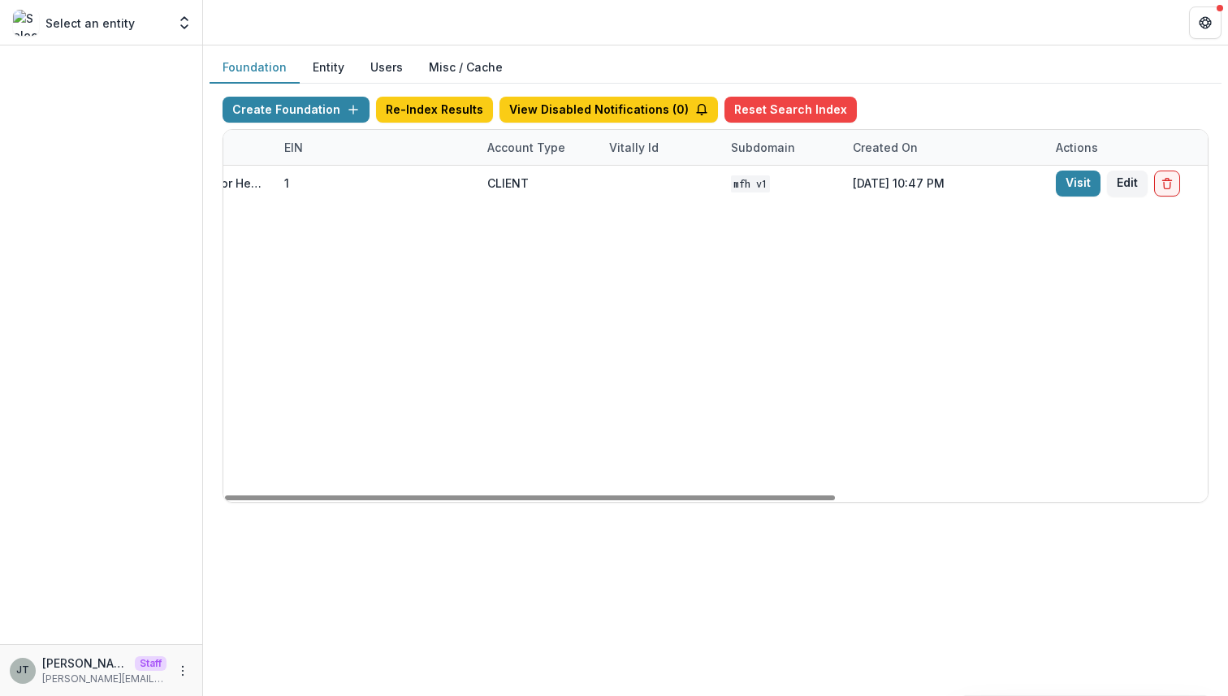
scroll to position [0, 534]
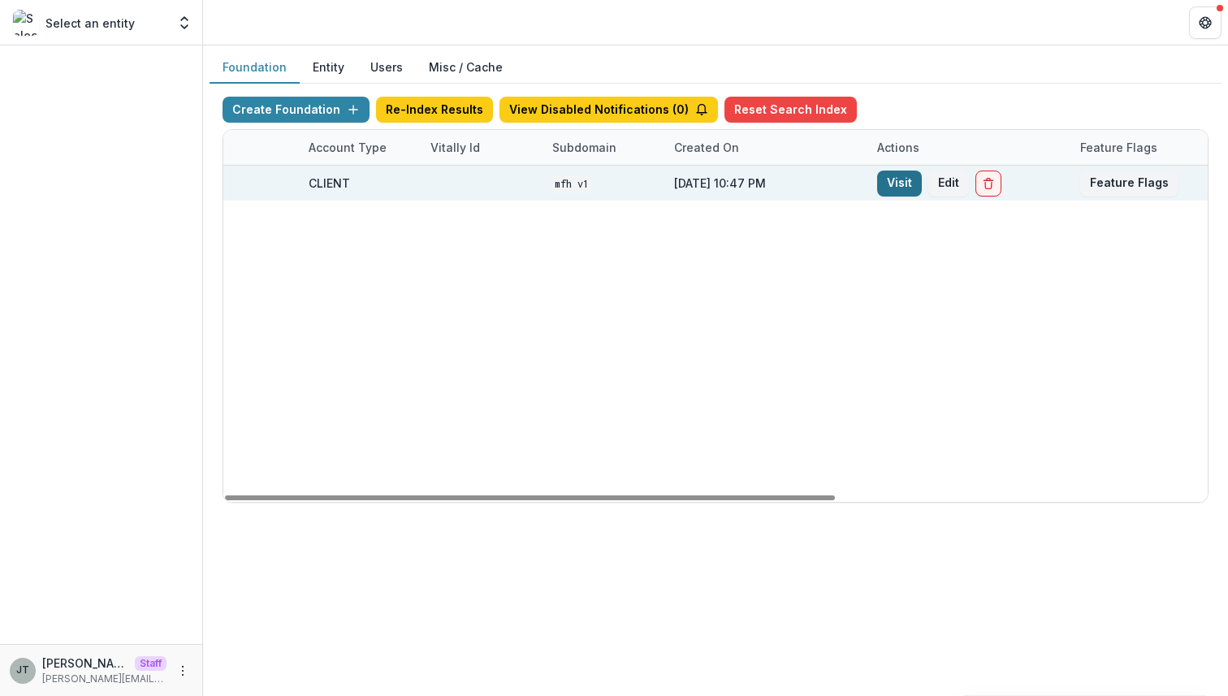
click at [900, 188] on link "Visit" at bounding box center [899, 184] width 45 height 26
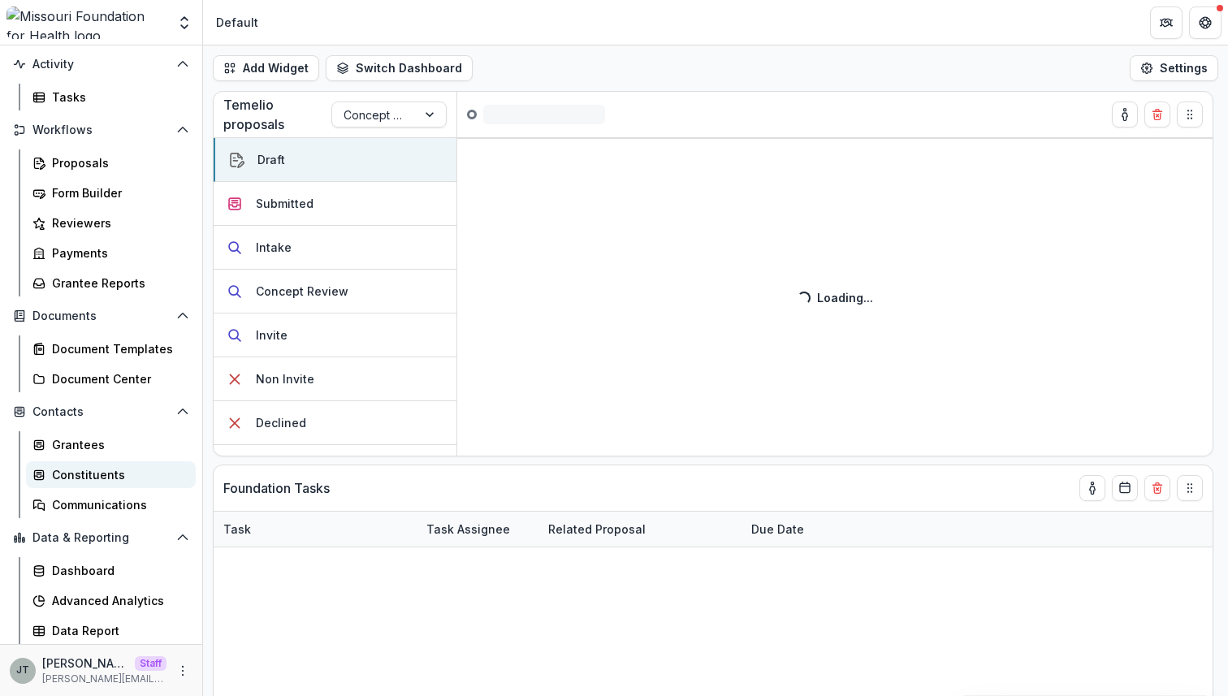
scroll to position [118, 0]
click at [181, 664] on icon "More" at bounding box center [182, 670] width 13 height 13
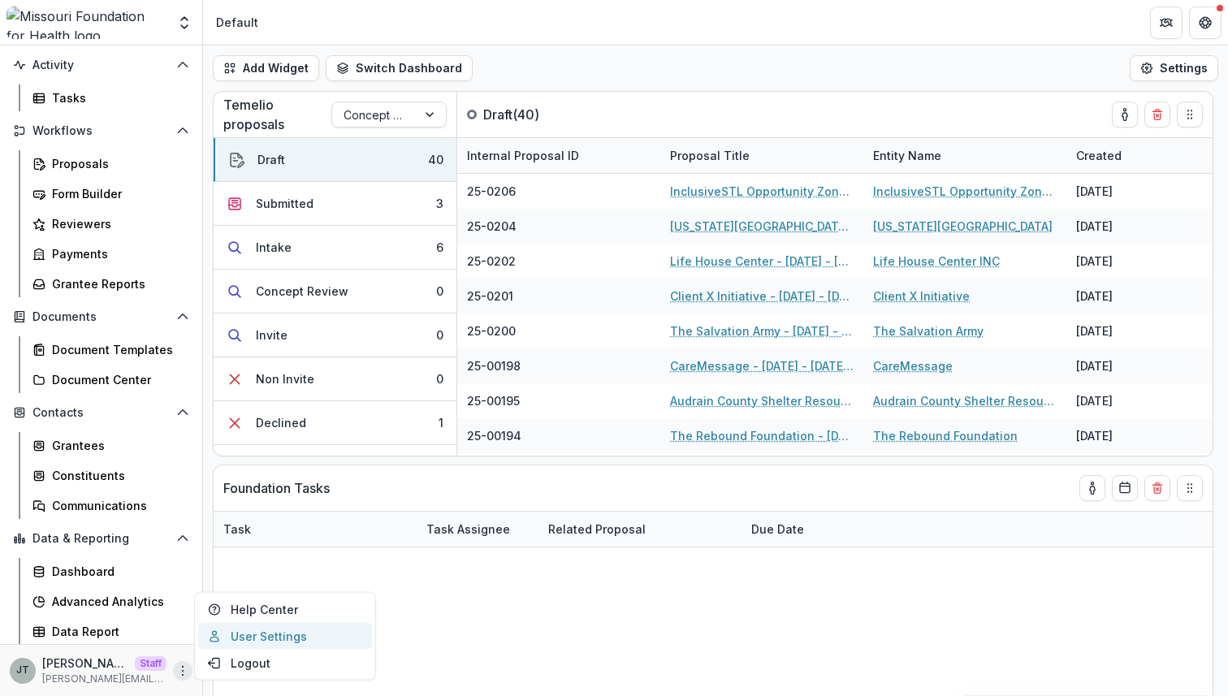
click at [262, 630] on link "User Settings" at bounding box center [285, 636] width 174 height 27
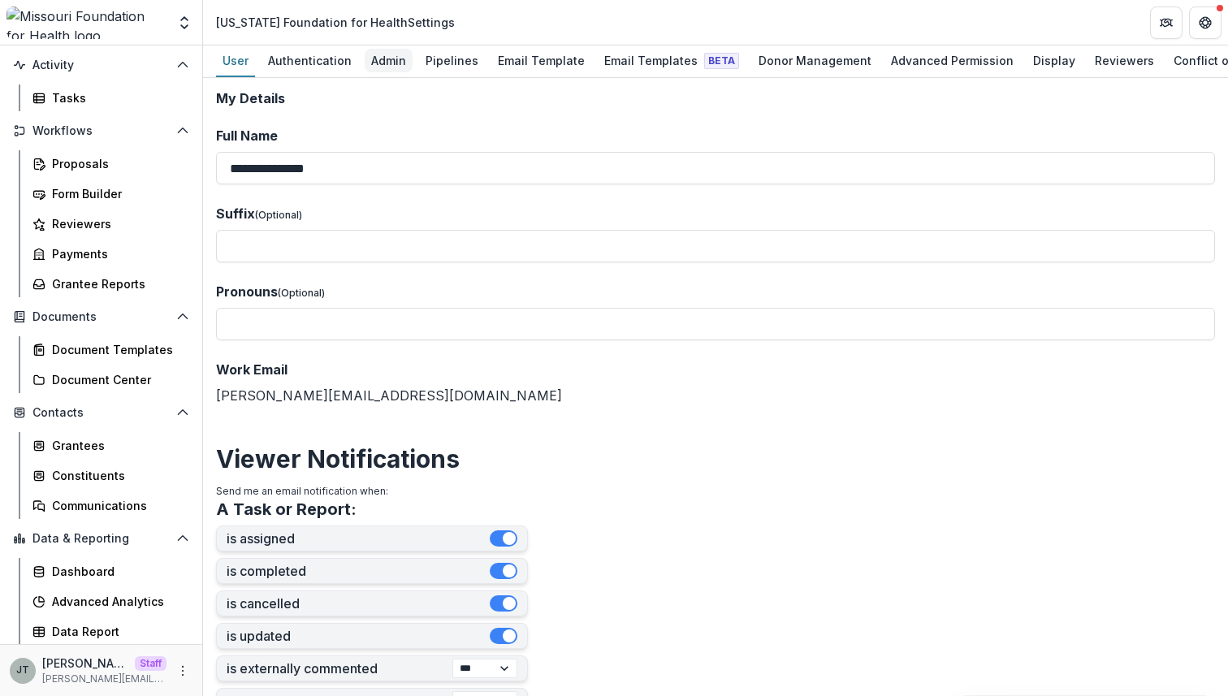
click at [386, 63] on div "Admin" at bounding box center [389, 61] width 48 height 24
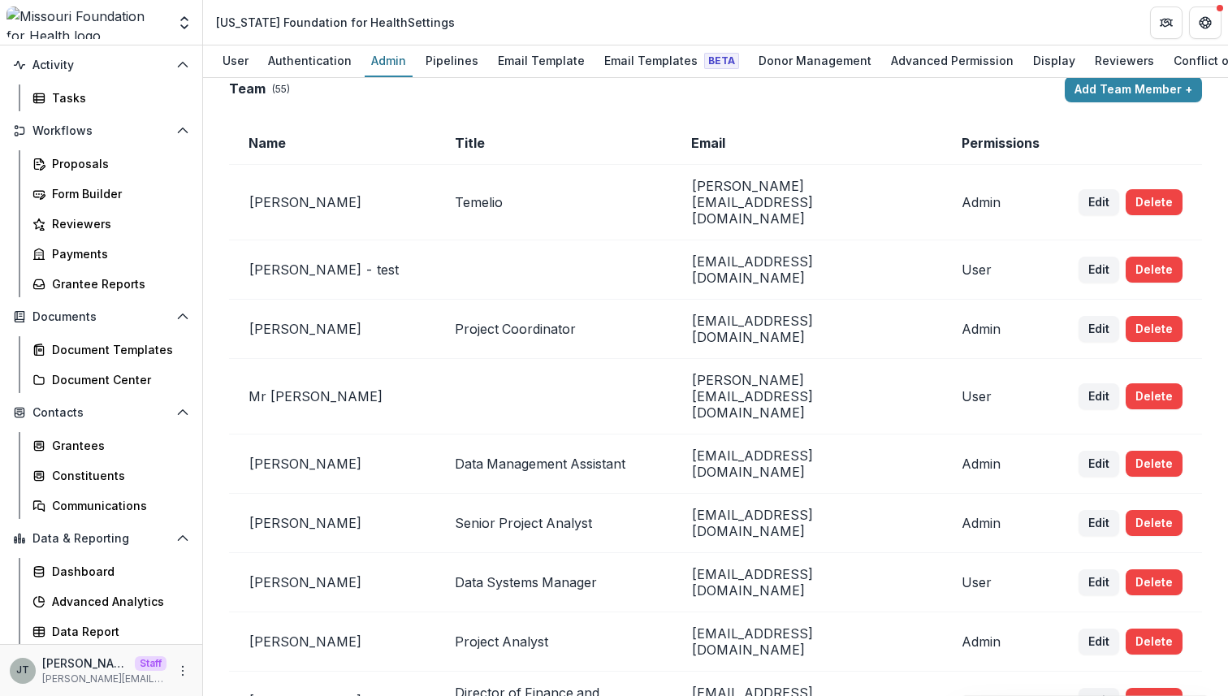
scroll to position [6, 0]
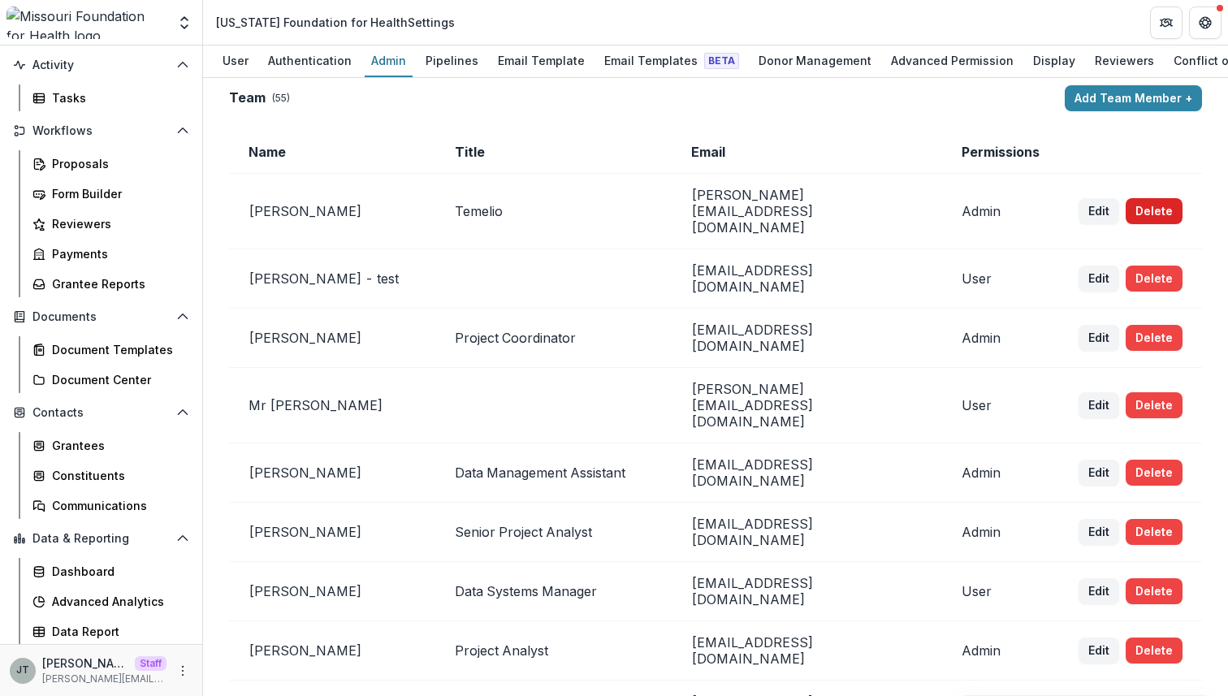
click at [1146, 198] on button "Delete" at bounding box center [1154, 211] width 57 height 26
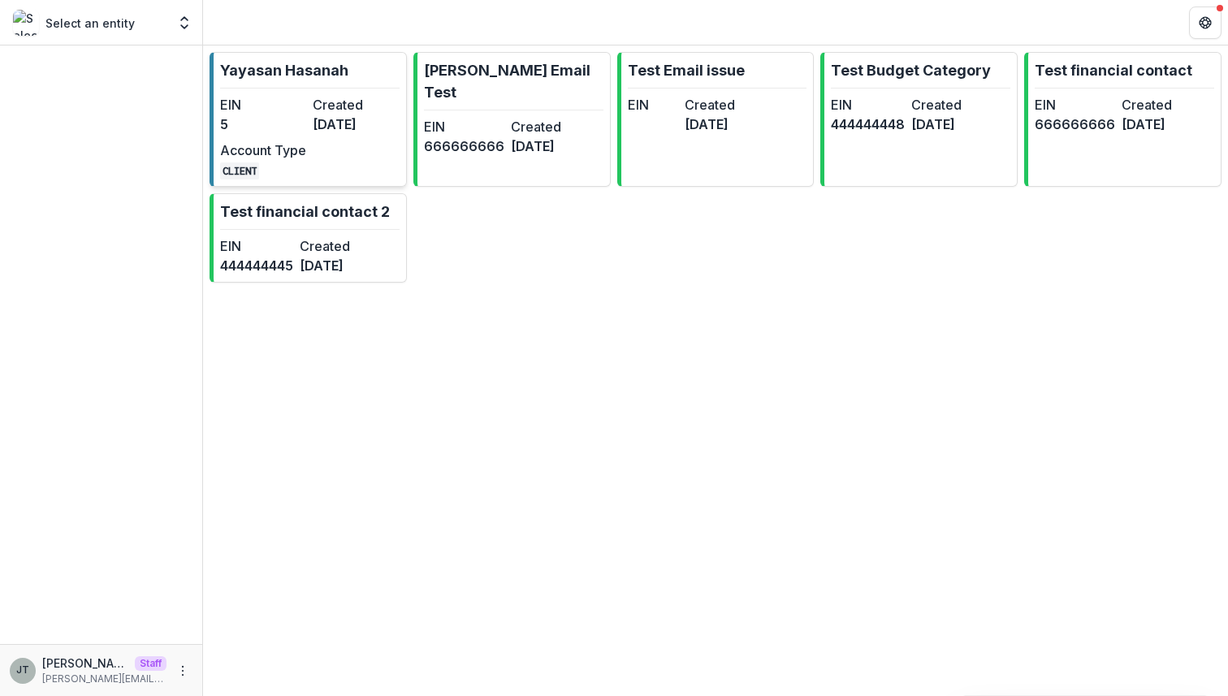
click at [300, 118] on dd "5" at bounding box center [263, 124] width 86 height 19
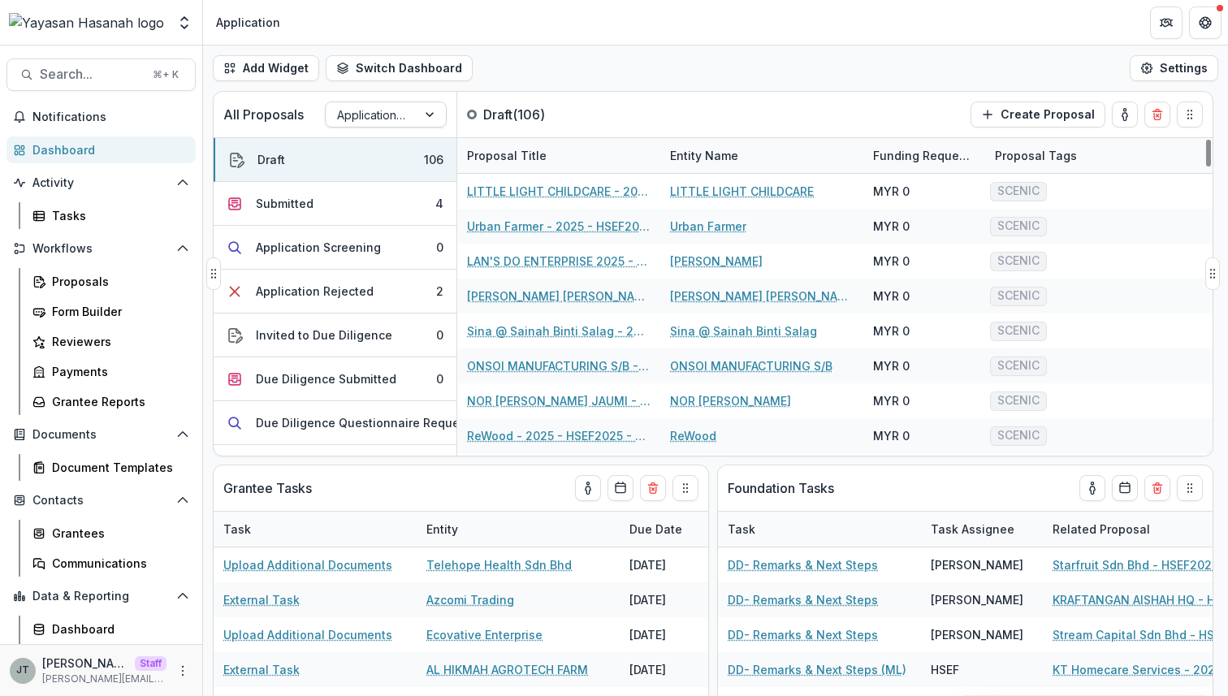
click at [353, 122] on div at bounding box center [371, 115] width 68 height 20
